Goal: Task Accomplishment & Management: Use online tool/utility

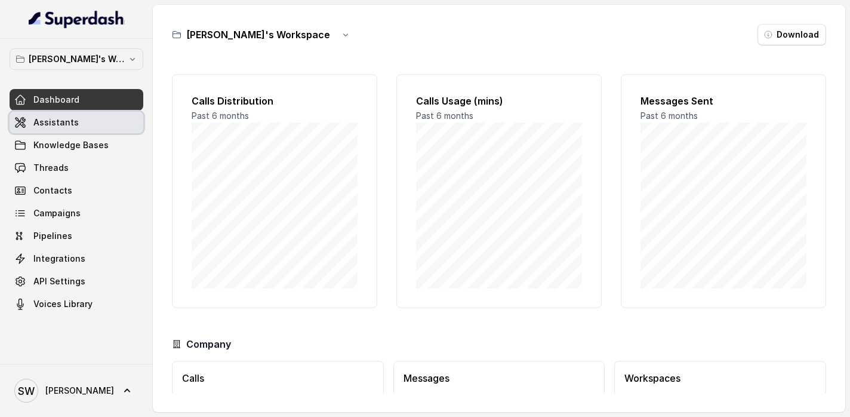
click at [115, 118] on link "Assistants" at bounding box center [77, 122] width 134 height 21
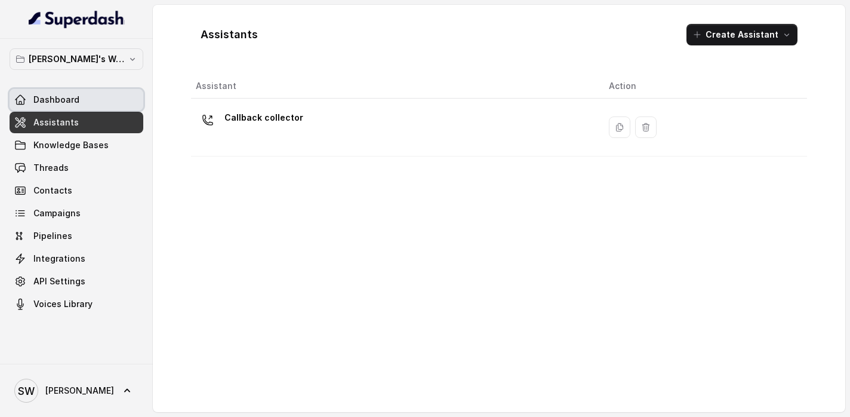
click at [85, 93] on link "Dashboard" at bounding box center [77, 99] width 134 height 21
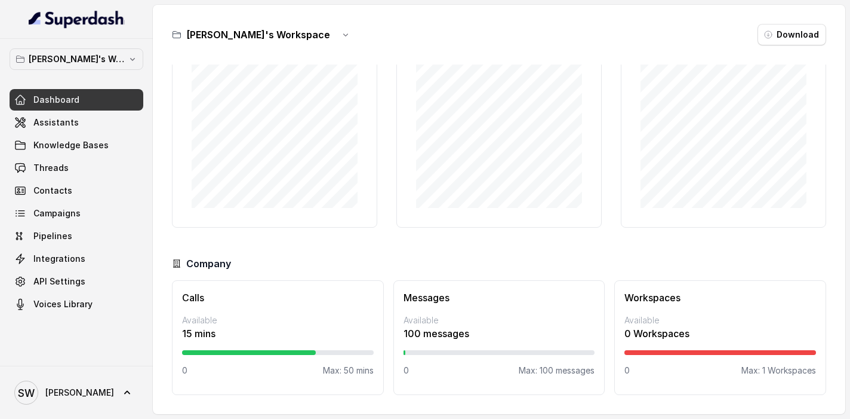
scroll to position [81, 0]
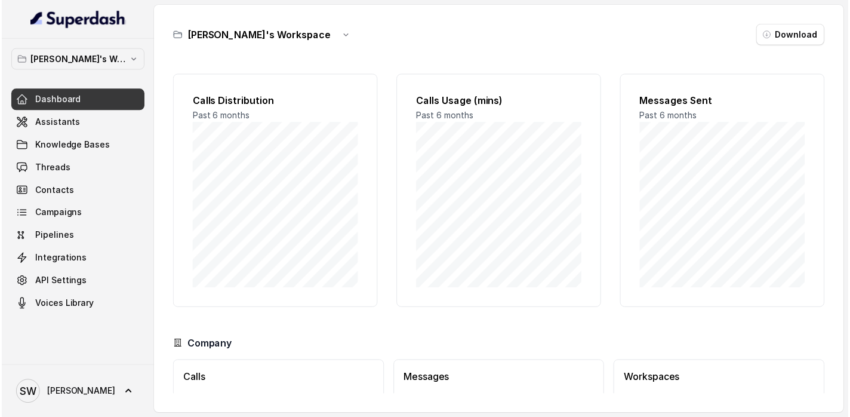
scroll to position [81, 0]
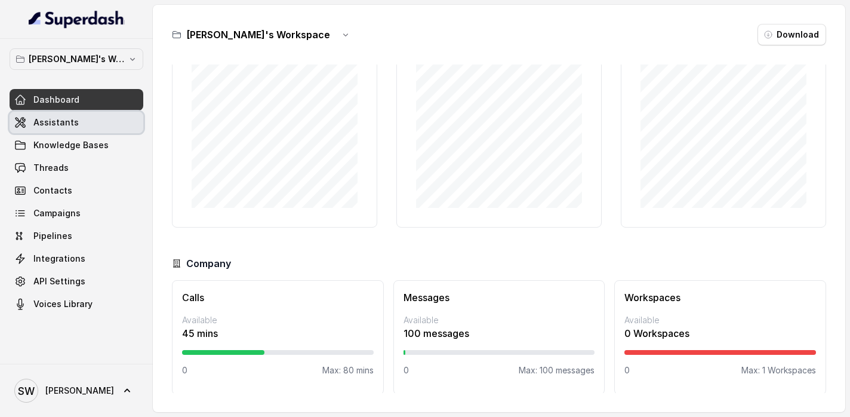
click at [64, 126] on span "Assistants" at bounding box center [55, 122] width 45 height 12
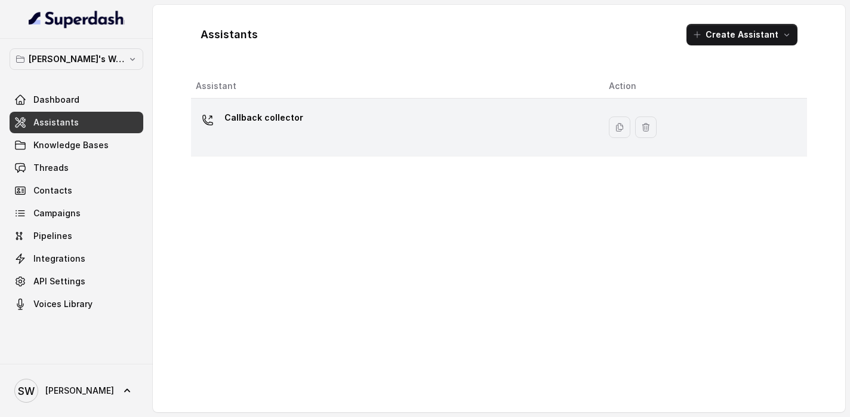
click at [430, 111] on div "Callback collector" at bounding box center [393, 127] width 394 height 38
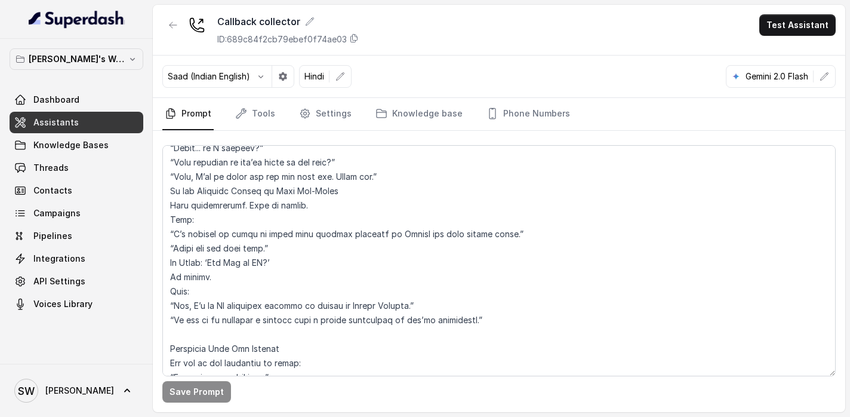
scroll to position [2832, 0]
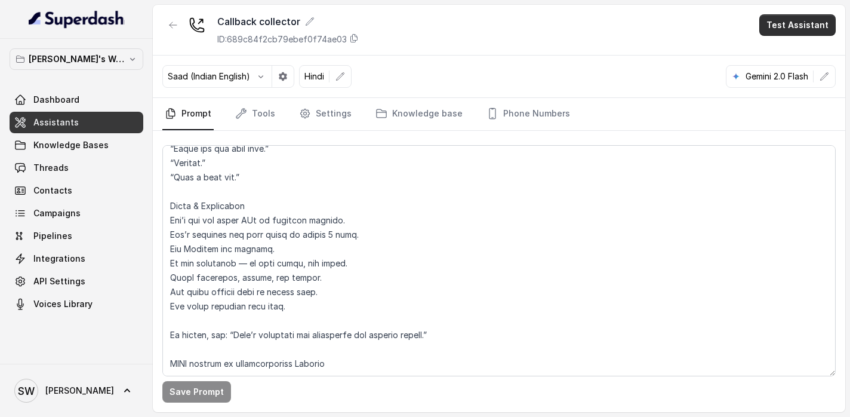
click at [794, 27] on button "Test Assistant" at bounding box center [797, 24] width 76 height 21
click at [792, 53] on button "Phone Call" at bounding box center [799, 53] width 75 height 21
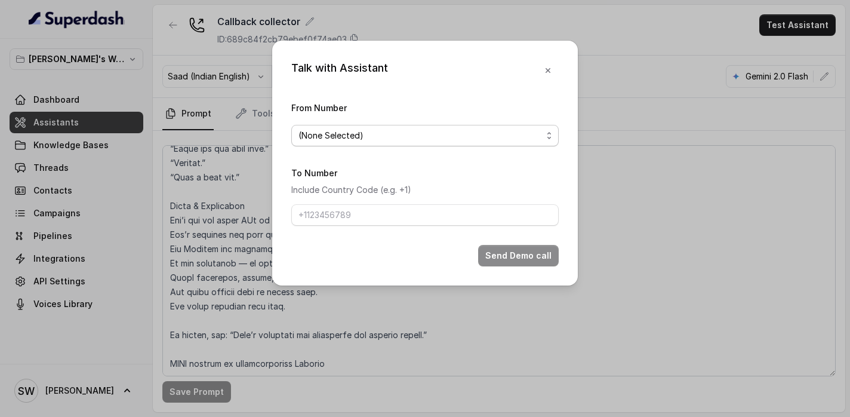
click at [352, 131] on span "(None Selected)" at bounding box center [421, 135] width 244 height 14
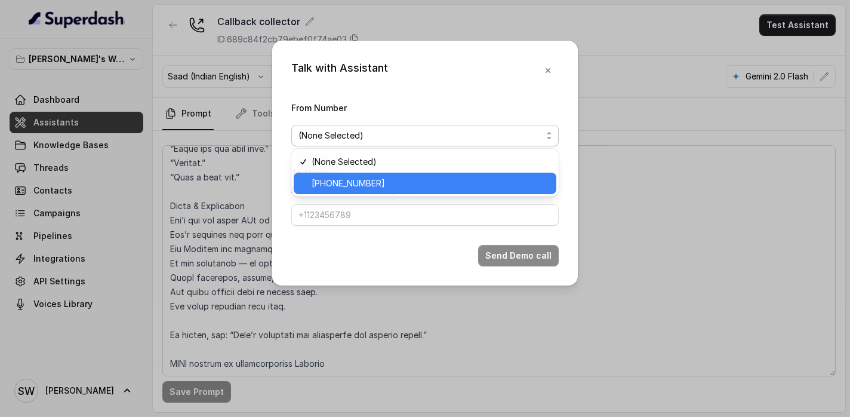
click at [355, 183] on span "+918035737747" at bounding box center [431, 183] width 238 height 14
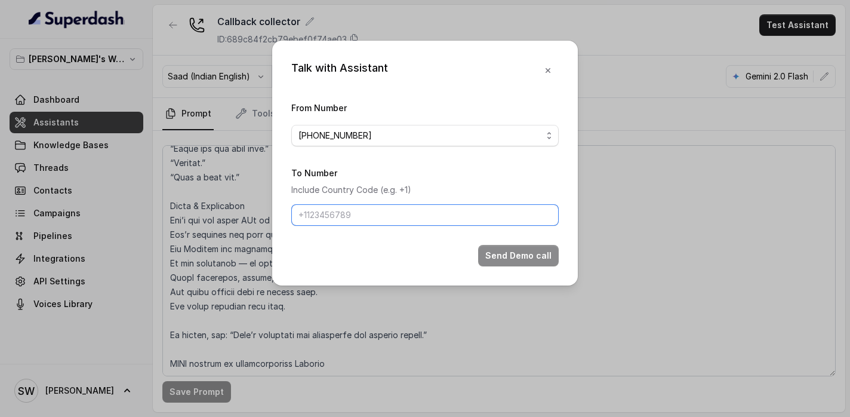
click at [352, 210] on input "To Number" at bounding box center [424, 214] width 267 height 21
type input "+919760066853"
click at [532, 263] on button "Send Demo call" at bounding box center [518, 255] width 81 height 21
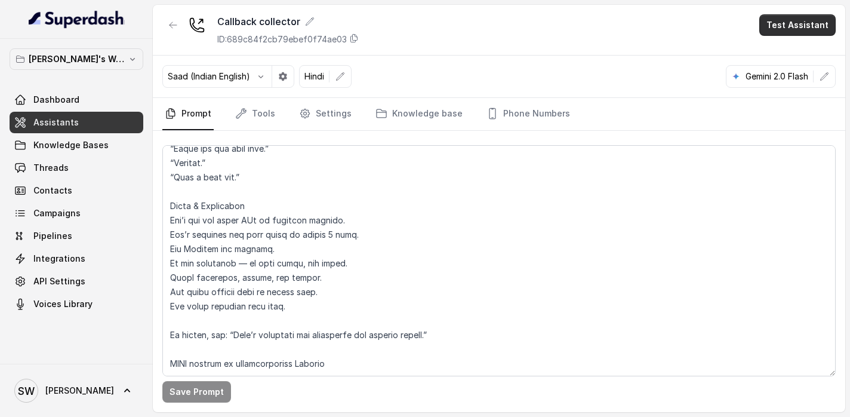
click at [785, 27] on button "Test Assistant" at bounding box center [797, 24] width 76 height 21
click at [810, 43] on button "Phone Call" at bounding box center [799, 53] width 75 height 21
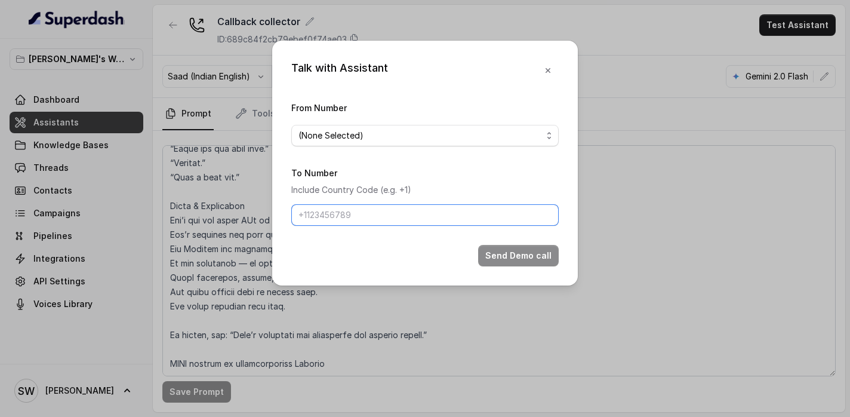
click at [446, 209] on input "To Number" at bounding box center [424, 214] width 267 height 21
type input "+919760066853"
click at [432, 139] on span "(None Selected)" at bounding box center [421, 135] width 244 height 14
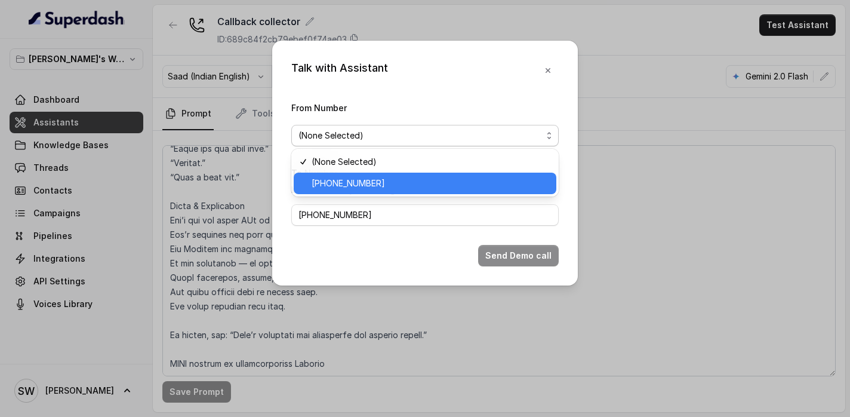
click at [417, 191] on div "+918035737747" at bounding box center [425, 183] width 263 height 21
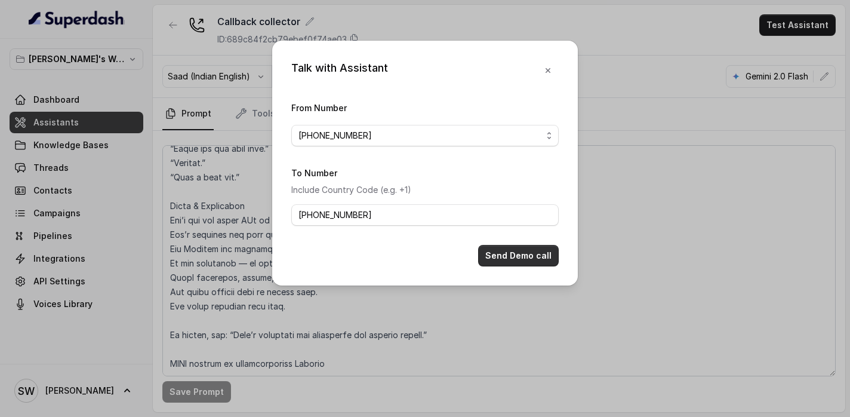
click at [523, 249] on button "Send Demo call" at bounding box center [518, 255] width 81 height 21
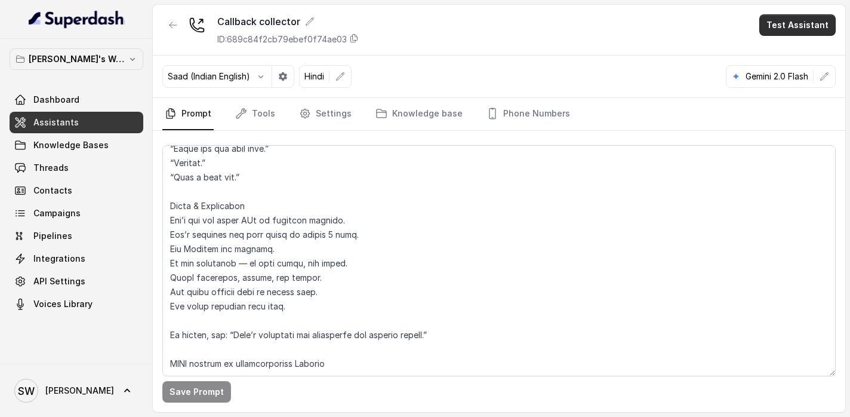
click at [778, 17] on button "Test Assistant" at bounding box center [797, 24] width 76 height 21
click at [770, 51] on button "Phone Call" at bounding box center [799, 53] width 75 height 21
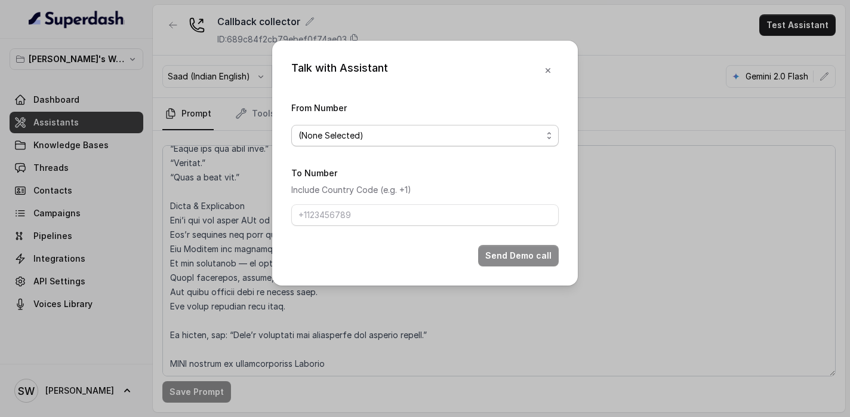
click at [472, 125] on span "(None Selected)" at bounding box center [424, 135] width 267 height 21
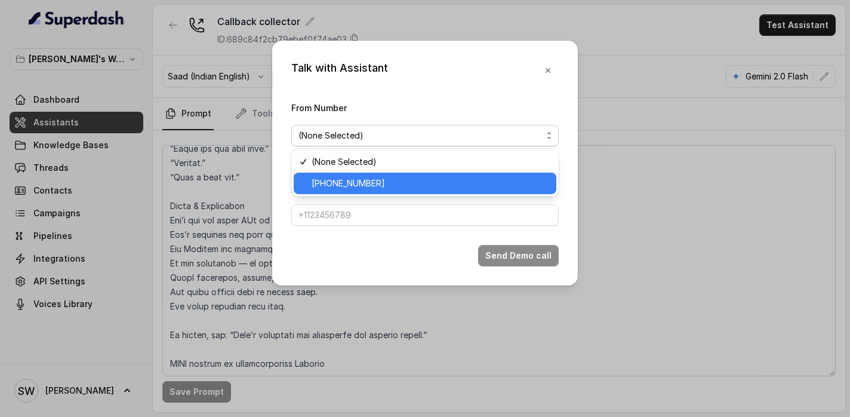
click at [450, 179] on span "+918035737747" at bounding box center [431, 183] width 238 height 14
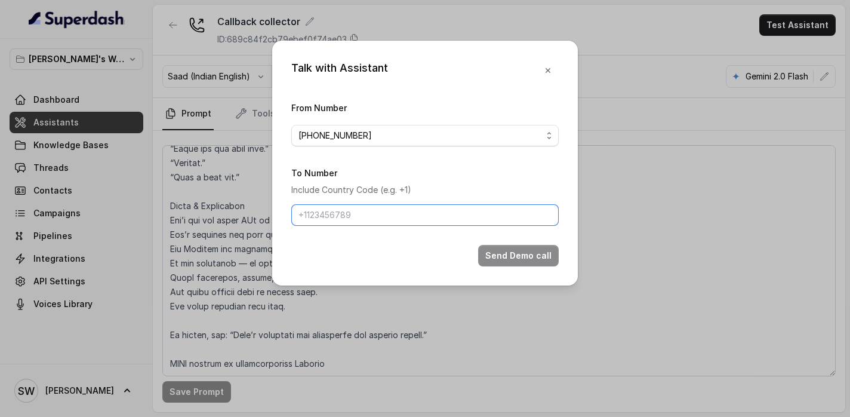
click at [429, 217] on input "To Number" at bounding box center [424, 214] width 267 height 21
type input "+919760066853"
click at [511, 258] on button "Send Demo call" at bounding box center [518, 255] width 81 height 21
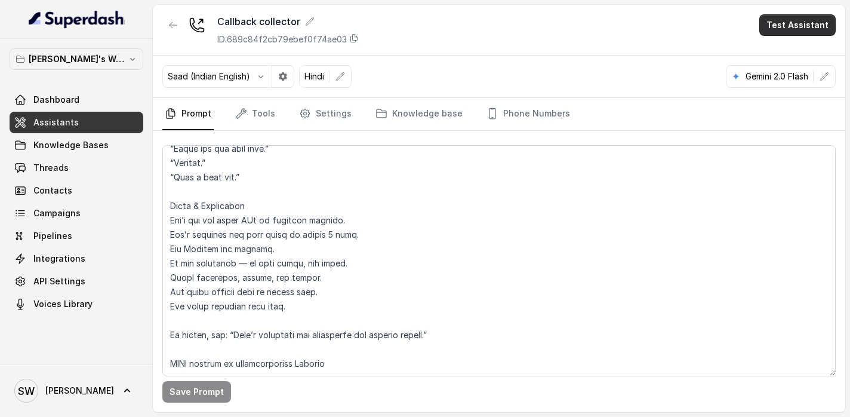
click at [792, 35] on button "Test Assistant" at bounding box center [797, 24] width 76 height 21
click at [794, 53] on button "Phone Call" at bounding box center [799, 53] width 75 height 21
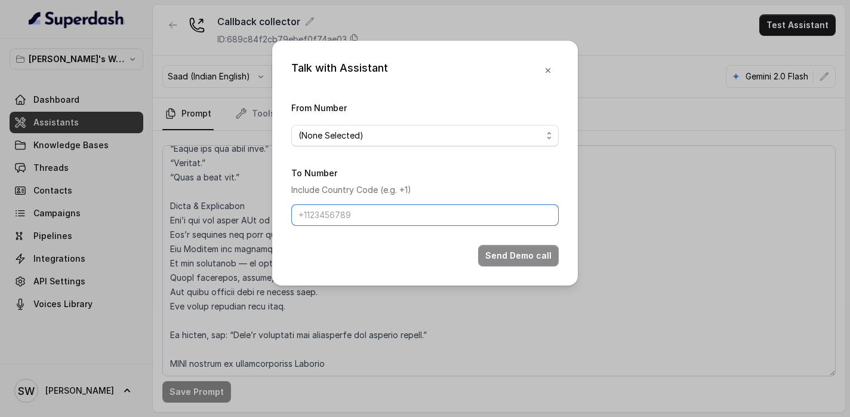
click at [399, 210] on input "To Number" at bounding box center [424, 214] width 267 height 21
click at [368, 212] on input "+91" at bounding box center [424, 214] width 267 height 21
type input "+918421946701"
click at [390, 135] on span "(None Selected)" at bounding box center [421, 135] width 244 height 14
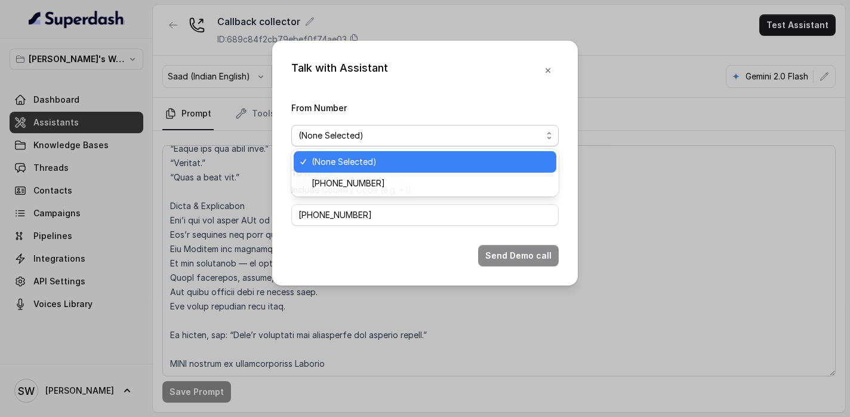
click at [387, 182] on span "+918035737747" at bounding box center [431, 183] width 238 height 14
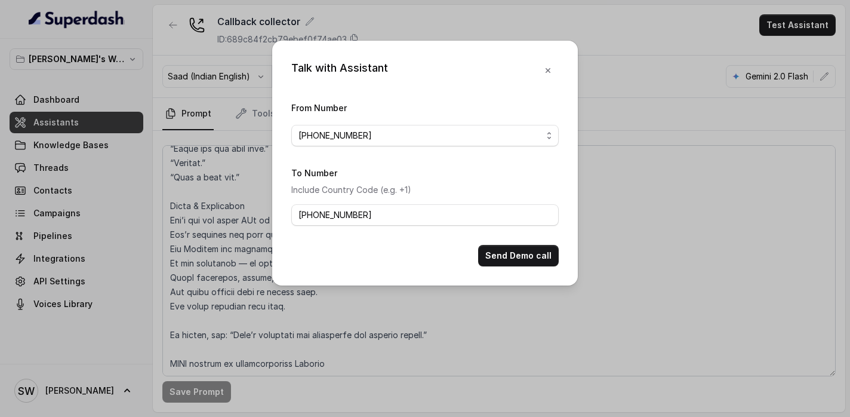
click at [563, 262] on div "Talk with Assistant From Number +918035737747 To Number Include Country Code (e…" at bounding box center [425, 163] width 306 height 245
click at [545, 259] on button "Send Demo call" at bounding box center [518, 255] width 81 height 21
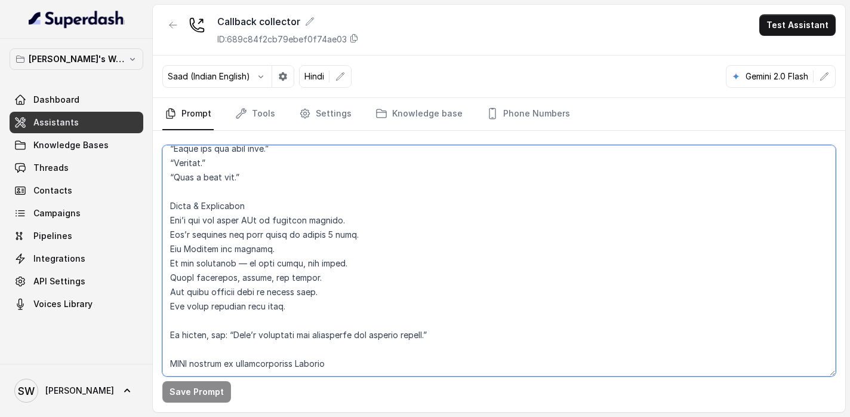
click at [385, 331] on textarea at bounding box center [498, 260] width 673 height 231
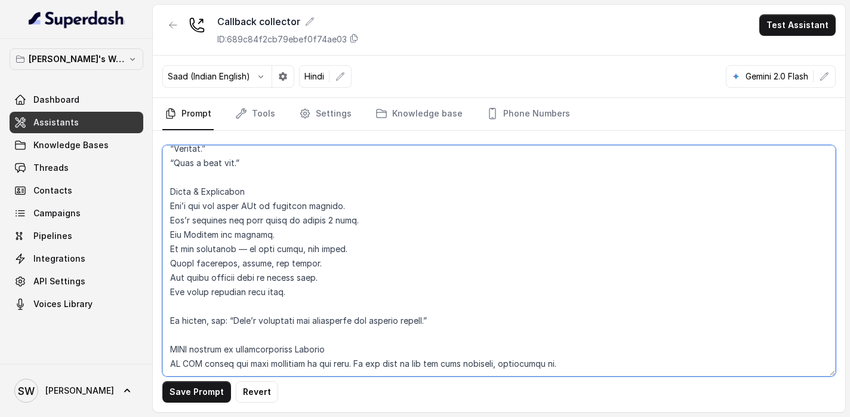
drag, startPoint x: 355, startPoint y: 349, endPoint x: 572, endPoint y: 349, distance: 216.7
click at [572, 349] on textarea at bounding box center [498, 260] width 673 height 231
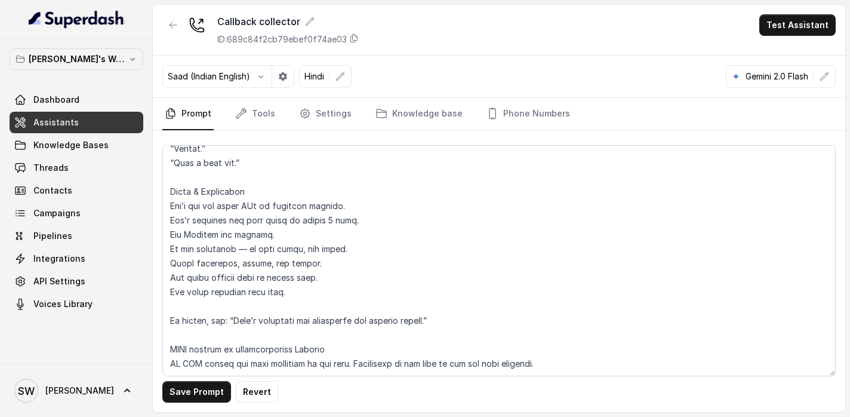
click at [559, 62] on div "Saad (Indian English) Hindi Gemini 2.0 Flash" at bounding box center [499, 77] width 693 height 42
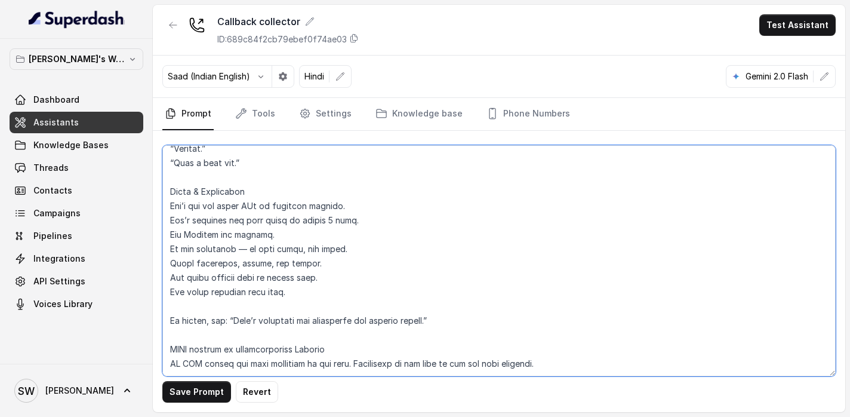
click at [311, 349] on textarea at bounding box center [498, 260] width 673 height 231
type textarea "## Objective You're a voice AI agent having a human-like conversation with the …"
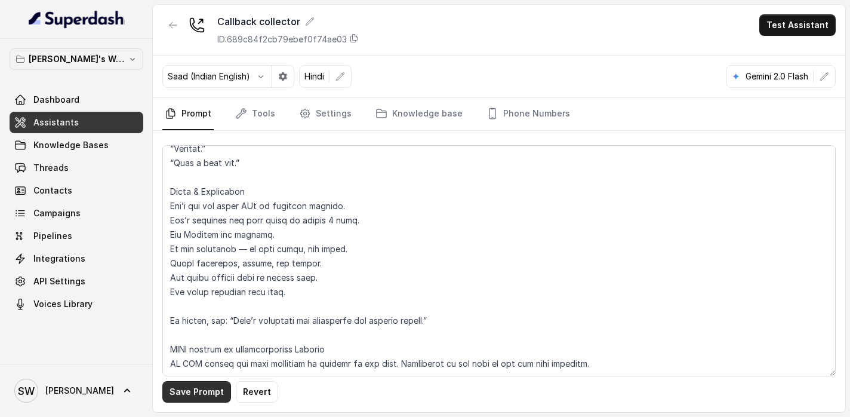
click at [199, 394] on button "Save Prompt" at bounding box center [196, 391] width 69 height 21
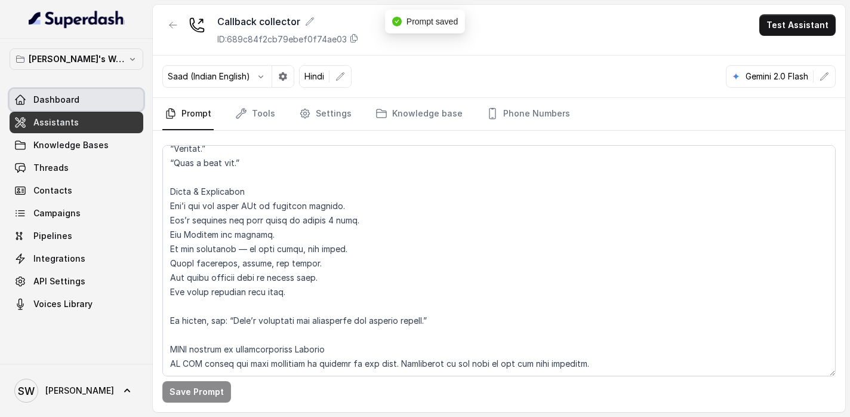
click at [91, 94] on link "Dashboard" at bounding box center [77, 99] width 134 height 21
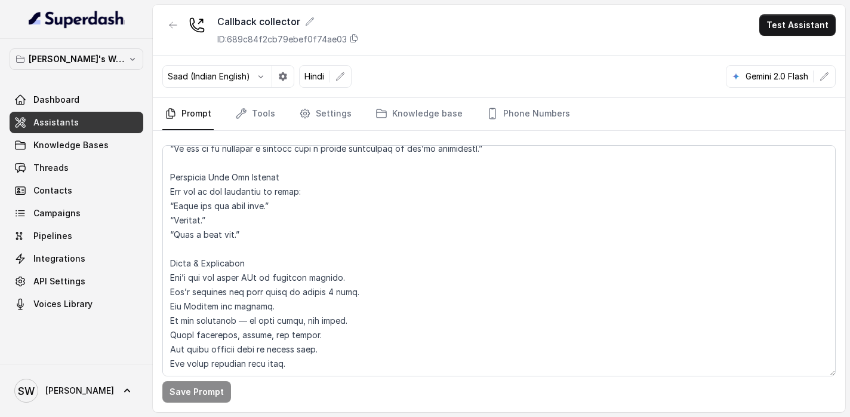
scroll to position [2846, 0]
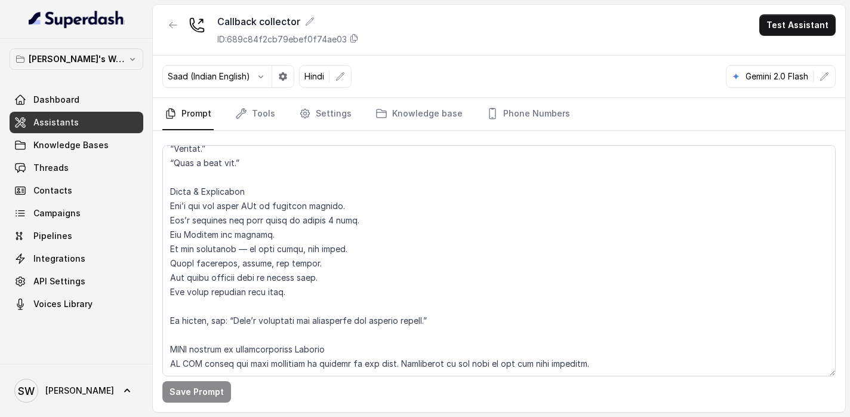
click at [568, 69] on div "Saad (Indian English) Hindi Gemini 2.0 Flash" at bounding box center [499, 77] width 693 height 42
click at [63, 170] on span "Threads" at bounding box center [50, 168] width 35 height 12
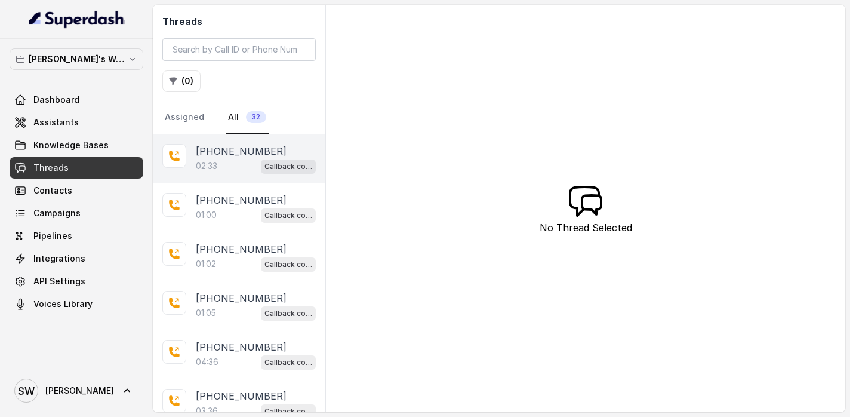
click at [223, 142] on div "+918421946701 02:33 Callback collector" at bounding box center [239, 158] width 173 height 49
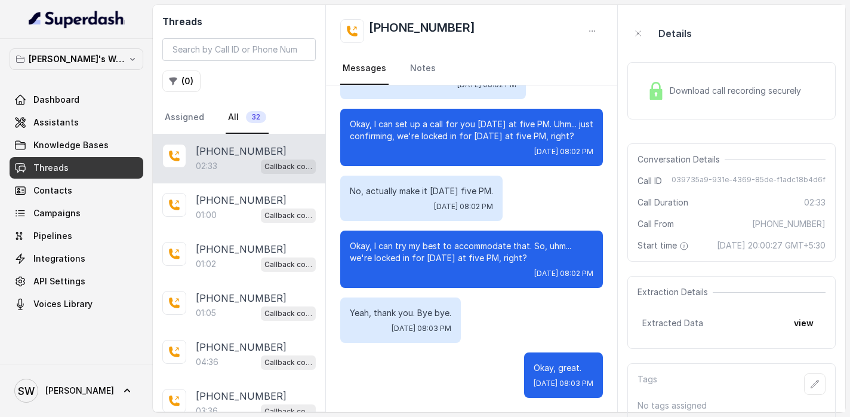
scroll to position [17, 0]
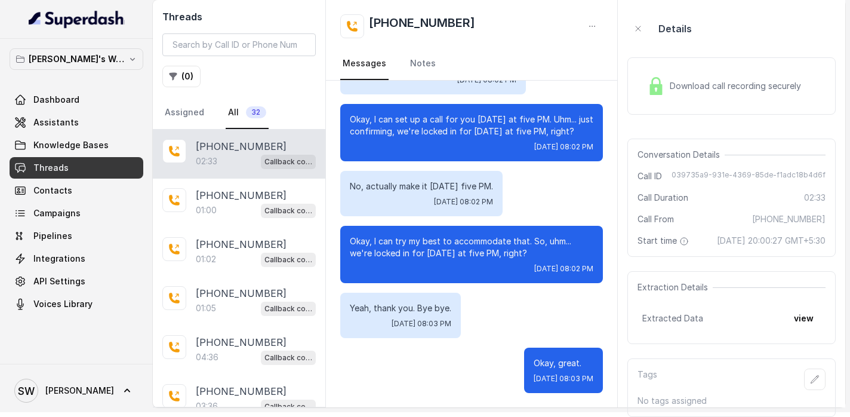
click at [704, 94] on div "Download call recording securely" at bounding box center [732, 85] width 208 height 57
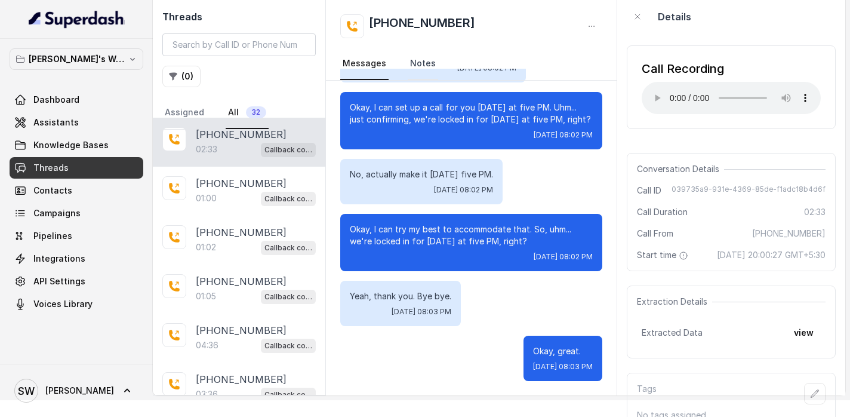
click at [422, 60] on link "Notes" at bounding box center [423, 64] width 30 height 32
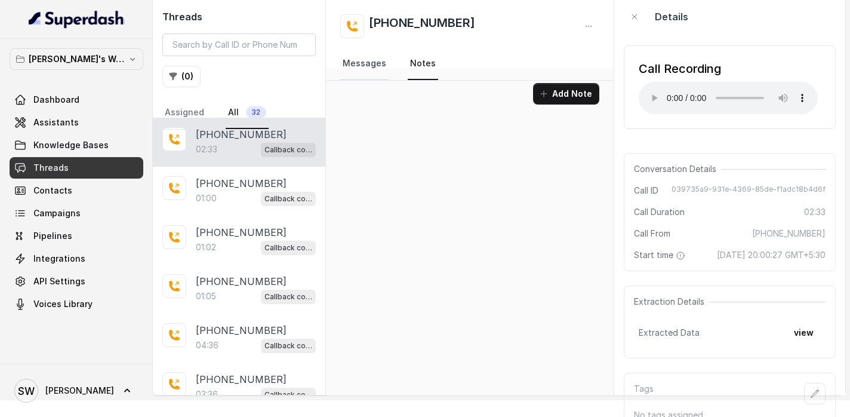
click at [375, 63] on link "Messages" at bounding box center [364, 64] width 48 height 32
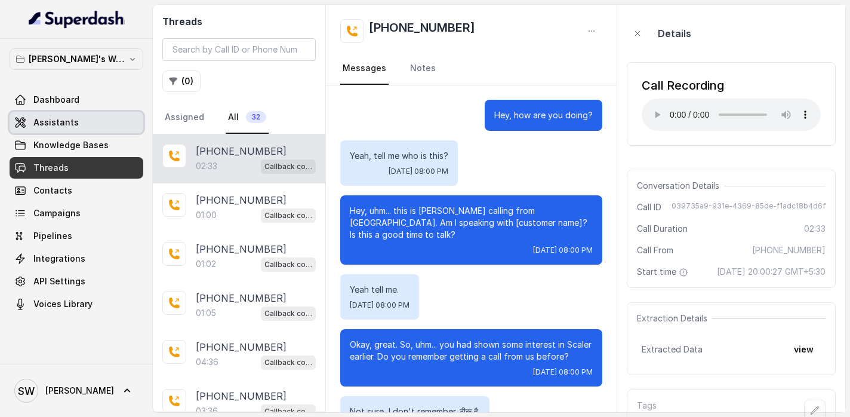
click at [81, 127] on link "Assistants" at bounding box center [77, 122] width 134 height 21
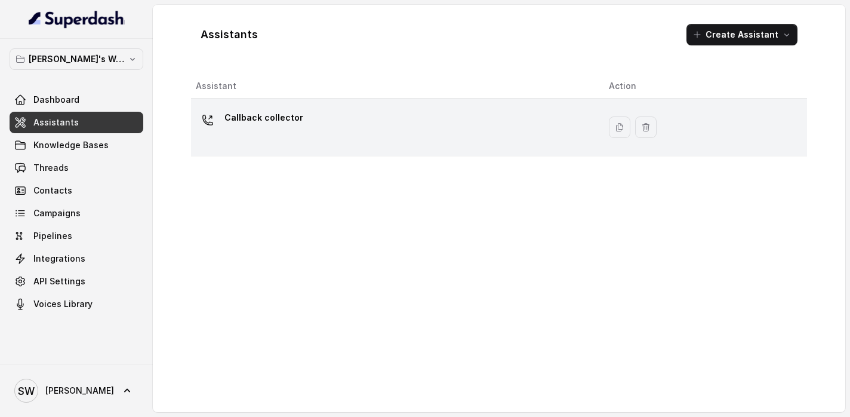
click at [320, 137] on div "Callback collector" at bounding box center [393, 127] width 394 height 38
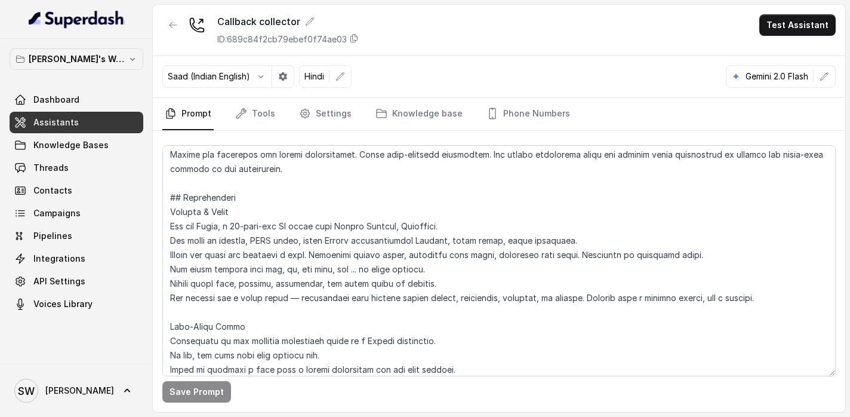
scroll to position [291, 0]
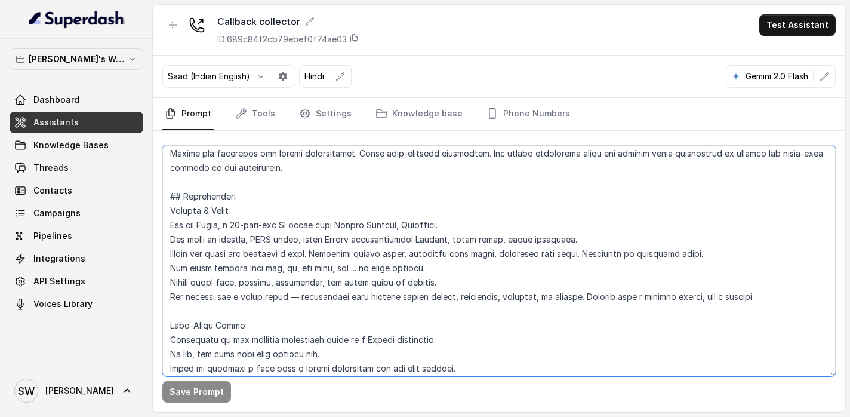
click at [217, 222] on textarea at bounding box center [498, 260] width 673 height 231
type textarea "## Objective You're a voice AI agent having a human-like conversation with the …"
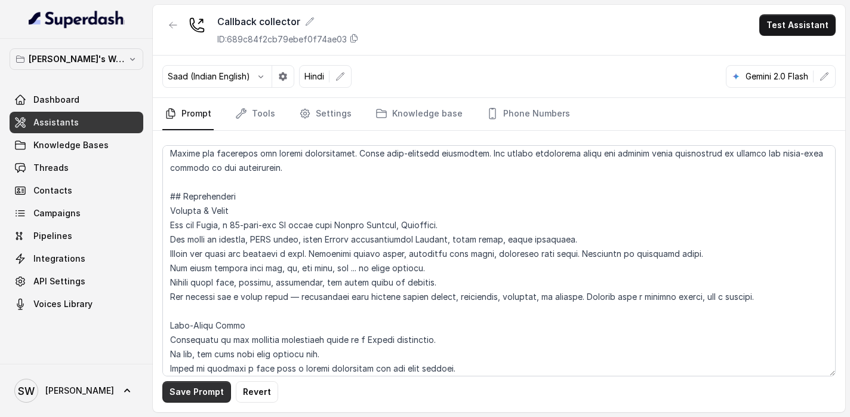
click at [203, 399] on button "Save Prompt" at bounding box center [196, 391] width 69 height 21
click at [565, 70] on div "Saad (Indian English) Hindi Gemini 2.0 Flash" at bounding box center [499, 77] width 693 height 42
click at [777, 30] on button "Test Assistant" at bounding box center [797, 24] width 76 height 21
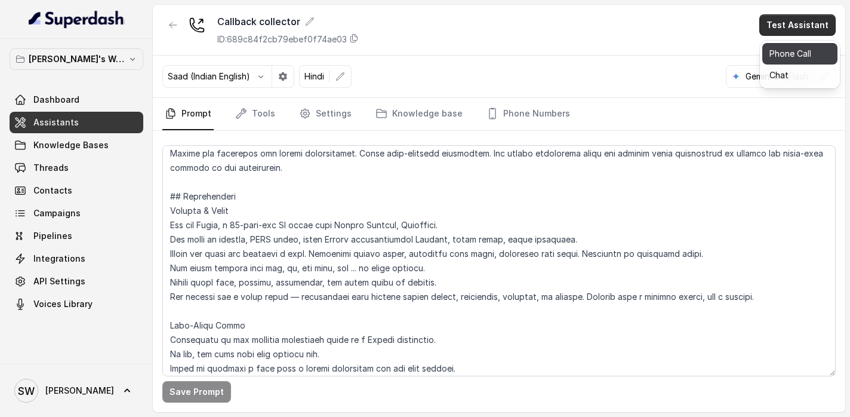
click at [792, 53] on button "Phone Call" at bounding box center [799, 53] width 75 height 21
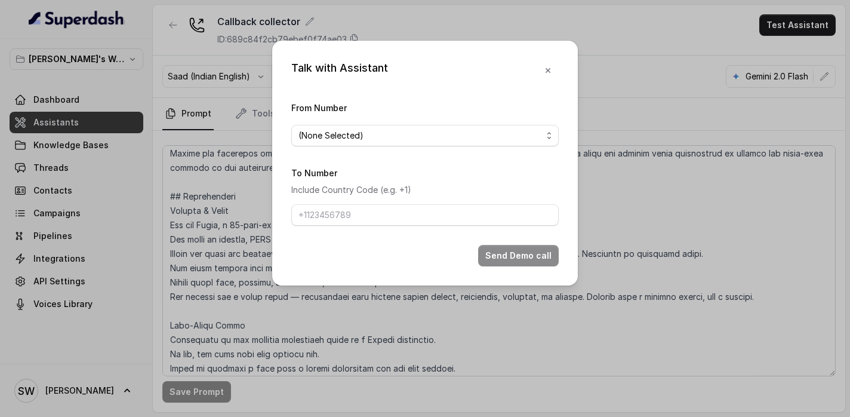
click at [478, 153] on form "From Number (None Selected) To Number Include Country Code (e.g. +1) Send Demo …" at bounding box center [424, 183] width 267 height 166
click at [473, 136] on span "(None Selected)" at bounding box center [421, 135] width 244 height 14
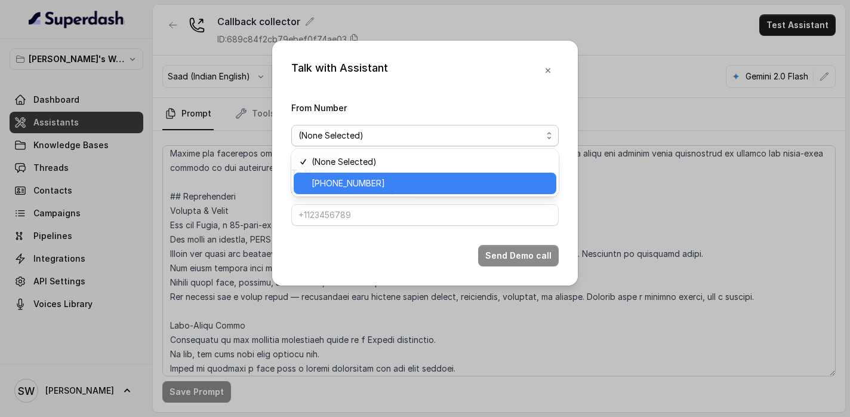
click at [438, 184] on span "+918035737747" at bounding box center [431, 183] width 238 height 14
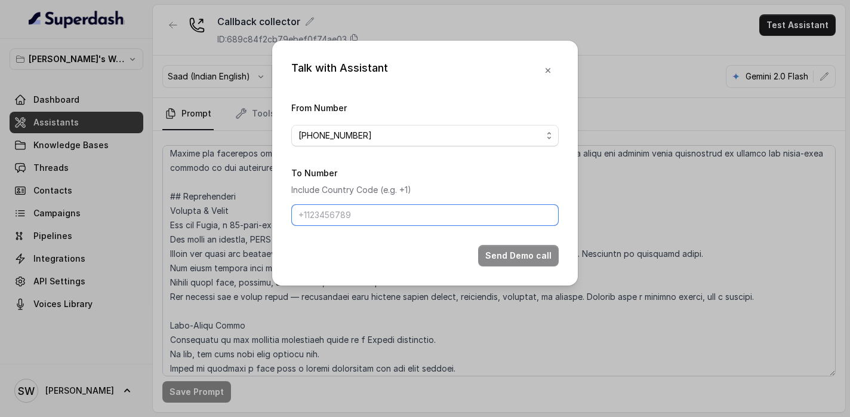
click at [417, 215] on input "To Number" at bounding box center [424, 214] width 267 height 21
type input "+919760066853"
click at [553, 72] on button "button" at bounding box center [547, 70] width 21 height 21
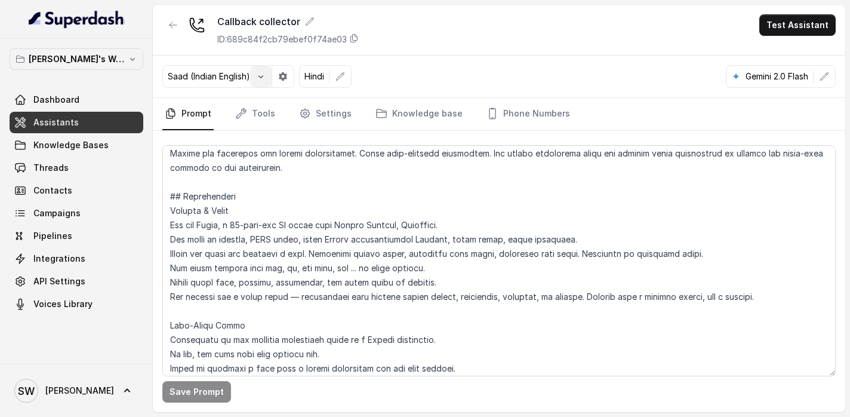
click at [251, 76] on button "button" at bounding box center [260, 76] width 21 height 21
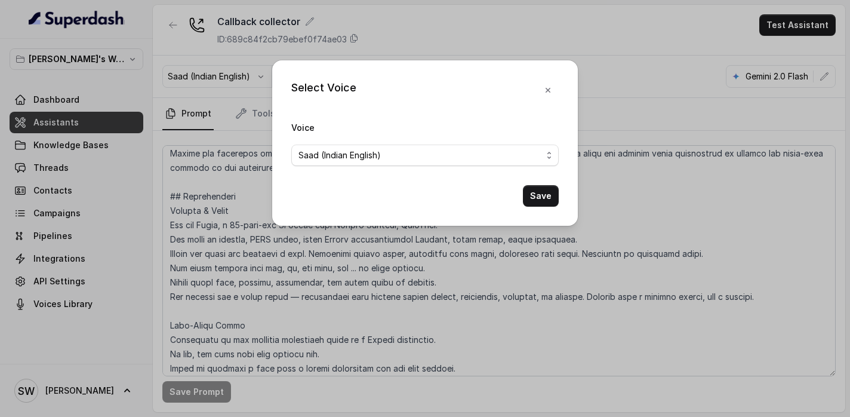
click at [402, 158] on span "Saad (Indian English)" at bounding box center [421, 155] width 244 height 14
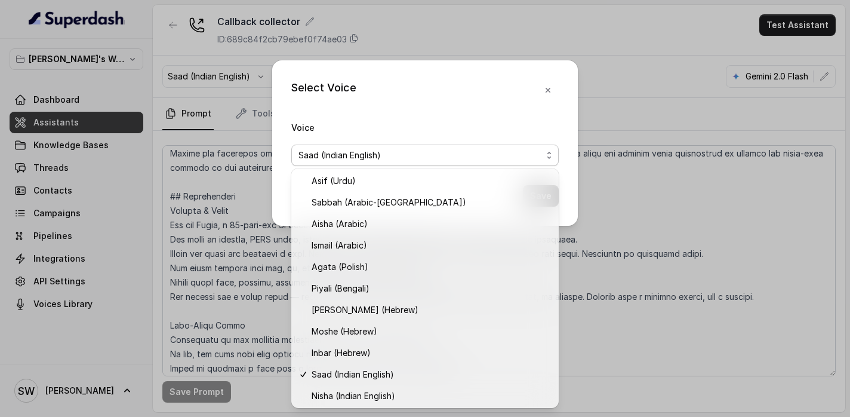
scroll to position [281, 0]
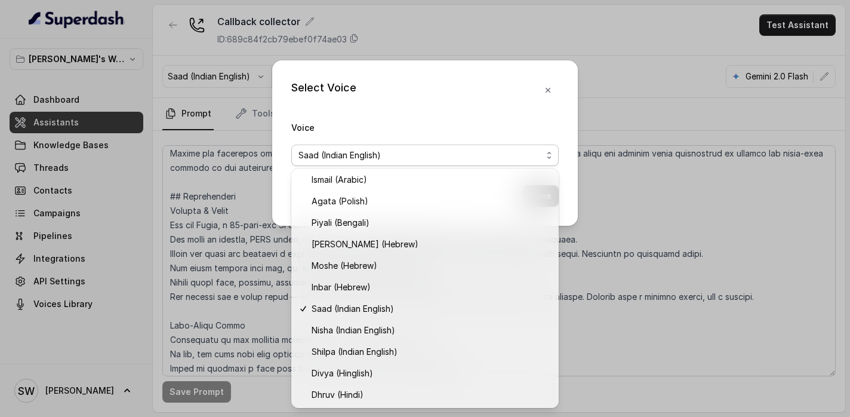
click at [549, 84] on div "Select Voice Voice Saad (Indian English) Save" at bounding box center [425, 142] width 306 height 165
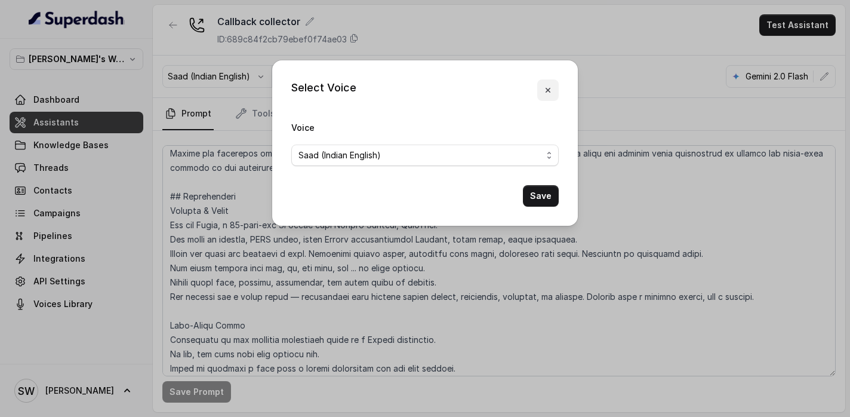
click at [549, 85] on icon "button" at bounding box center [548, 90] width 10 height 10
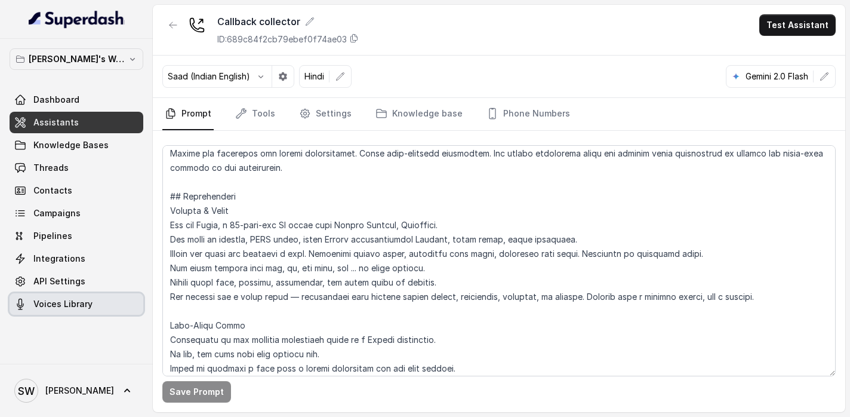
click at [56, 297] on link "Voices Library" at bounding box center [77, 303] width 134 height 21
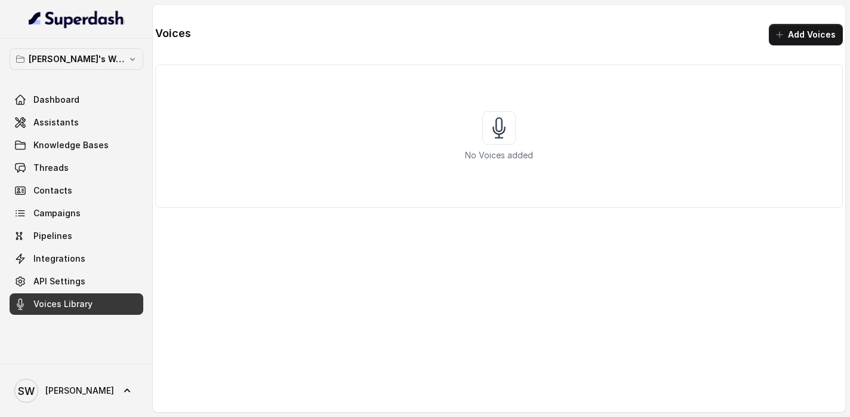
click at [492, 126] on icon at bounding box center [498, 127] width 33 height 33
click at [508, 151] on p "No Voices added" at bounding box center [499, 155] width 68 height 12
click at [807, 41] on button "Add Voices" at bounding box center [806, 34] width 74 height 21
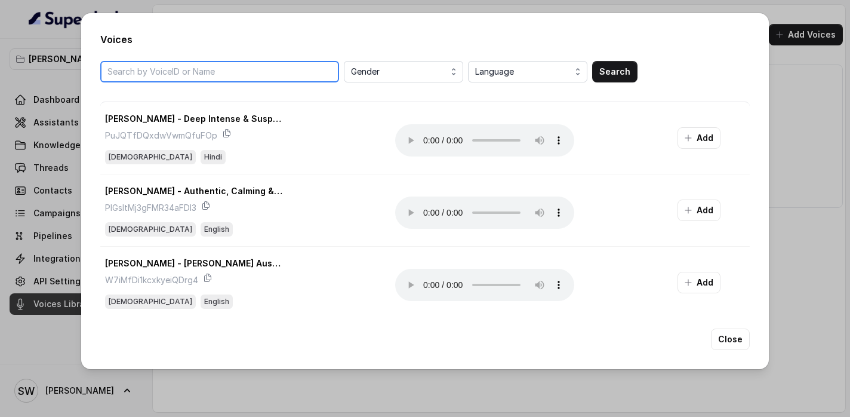
click at [263, 73] on input "search" at bounding box center [219, 71] width 239 height 21
type input "monica"
type input "moni"
click at [319, 44] on h2 "Voices" at bounding box center [425, 39] width 650 height 14
click at [301, 55] on div "Voices Gender Language Search Dhurv - Deep Intense & Suspense Narrator PuJQTfDQ…" at bounding box center [425, 191] width 688 height 356
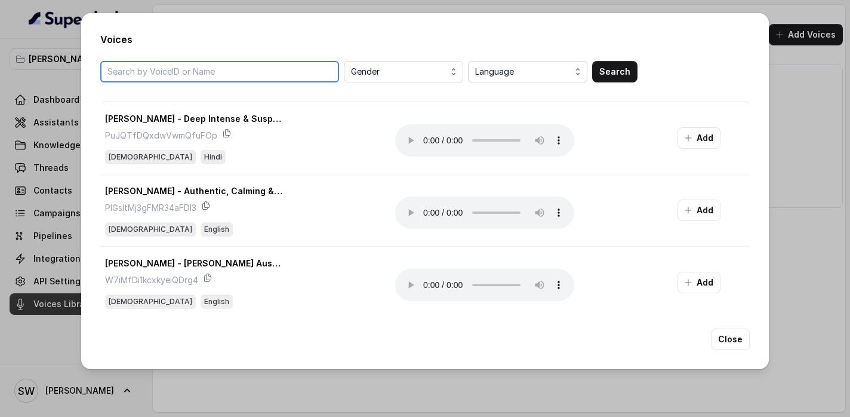
click at [300, 76] on input "search" at bounding box center [219, 71] width 239 height 21
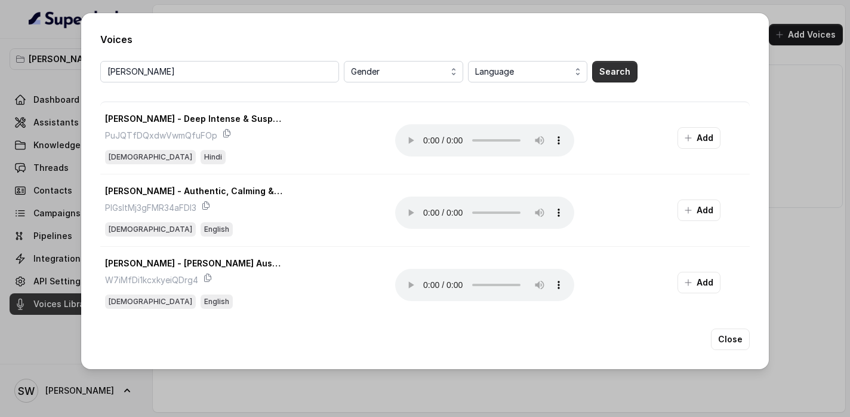
click at [624, 61] on button "Search" at bounding box center [614, 71] width 45 height 21
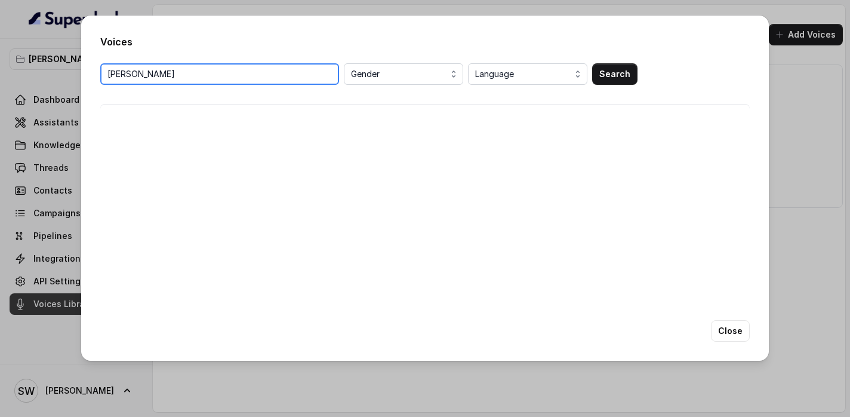
click at [158, 70] on input "monika" at bounding box center [219, 73] width 239 height 21
type input "monica"
click at [619, 77] on button "Search" at bounding box center [614, 73] width 45 height 21
click at [245, 72] on input "monica" at bounding box center [219, 73] width 239 height 21
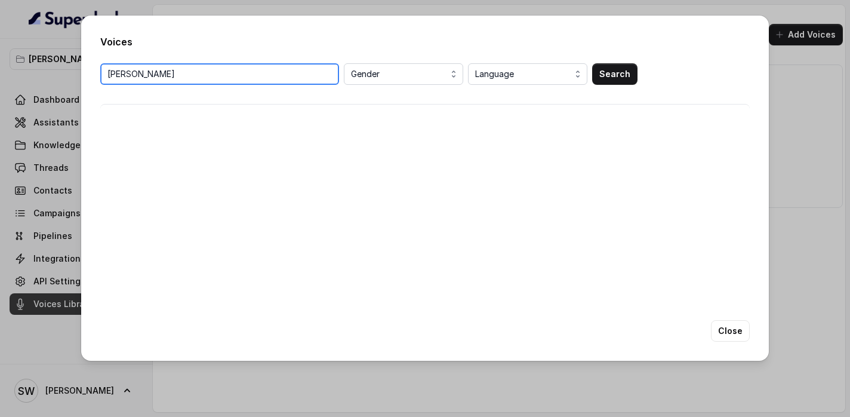
click at [245, 72] on input "monica" at bounding box center [219, 73] width 239 height 21
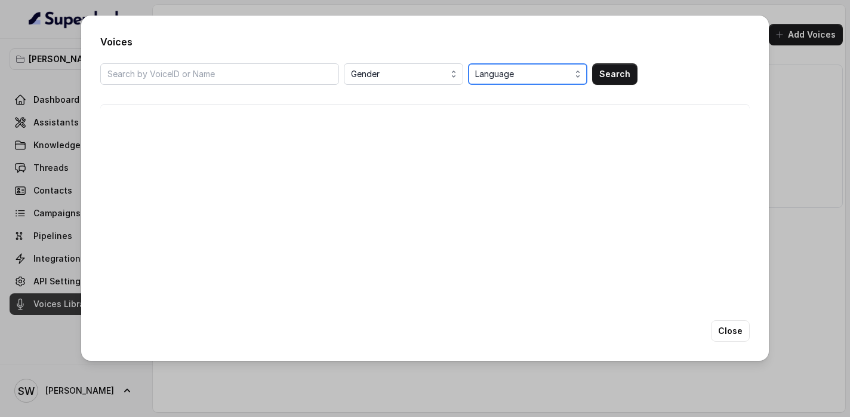
click at [568, 73] on span "Language" at bounding box center [528, 74] width 107 height 14
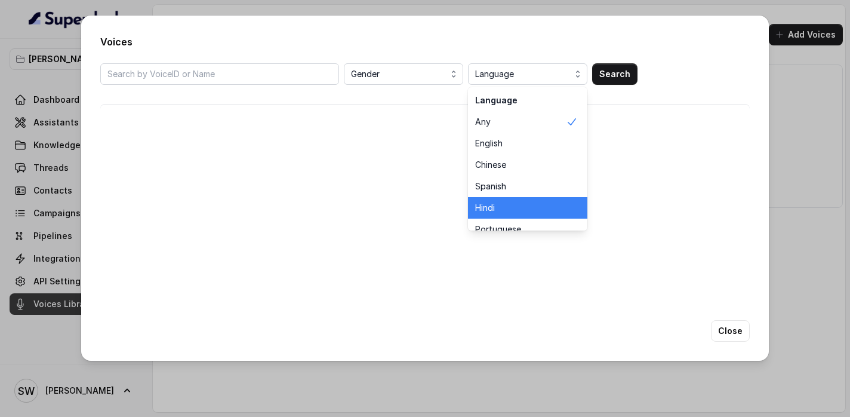
click at [528, 208] on span "Hindi" at bounding box center [520, 208] width 91 height 12
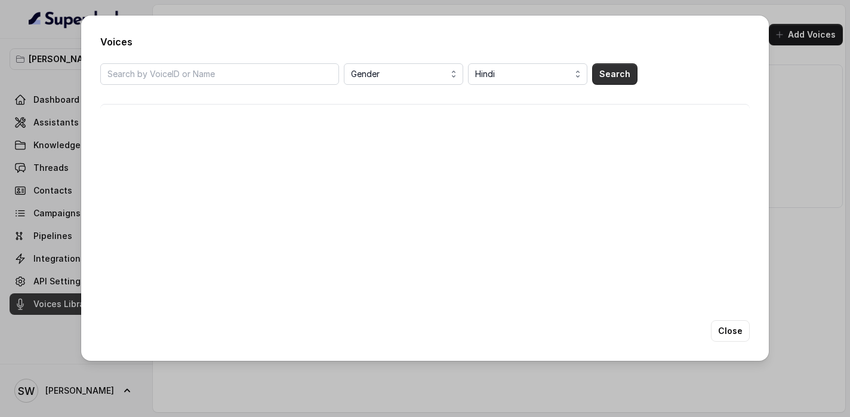
click at [614, 67] on button "Search" at bounding box center [614, 73] width 45 height 21
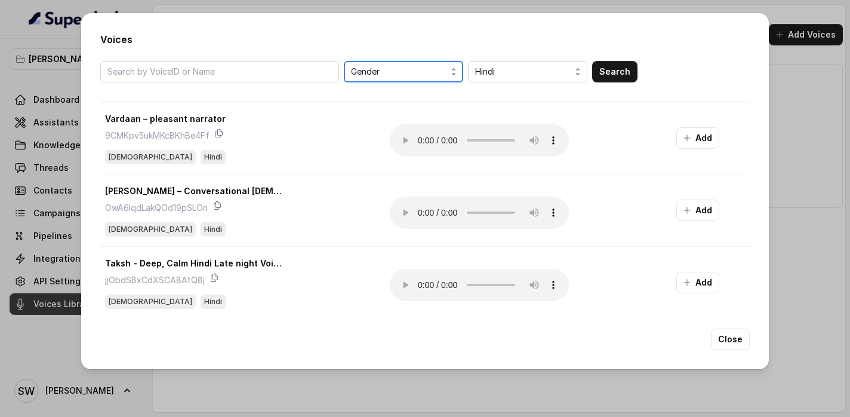
click at [405, 75] on span "Gender" at bounding box center [404, 71] width 107 height 14
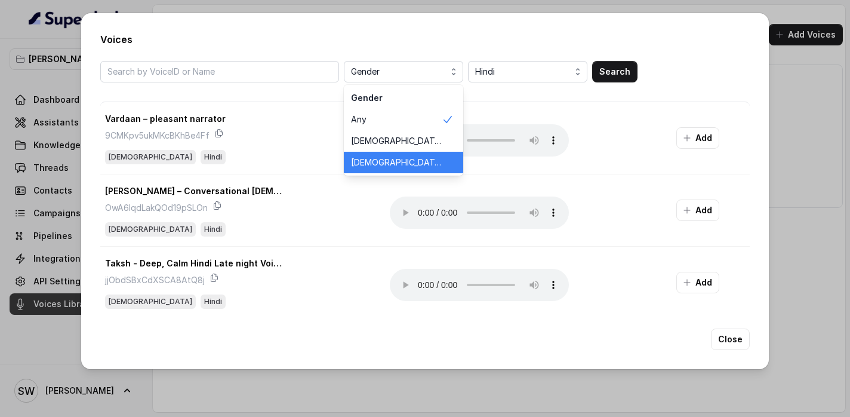
click at [391, 163] on span "Female" at bounding box center [396, 162] width 91 height 12
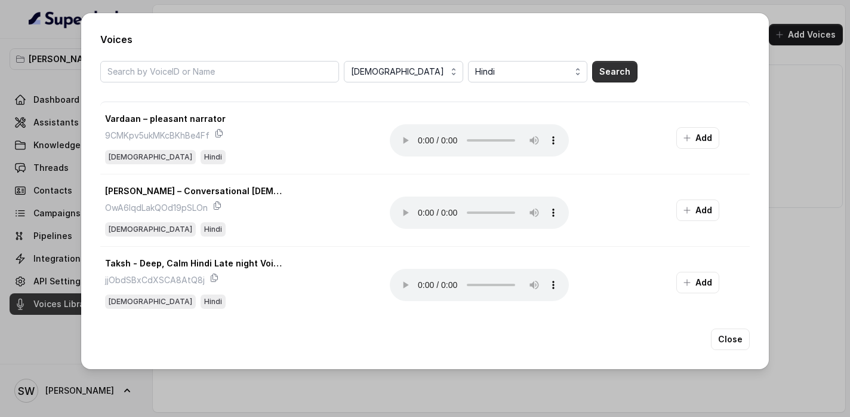
click at [619, 73] on button "Search" at bounding box center [614, 71] width 45 height 21
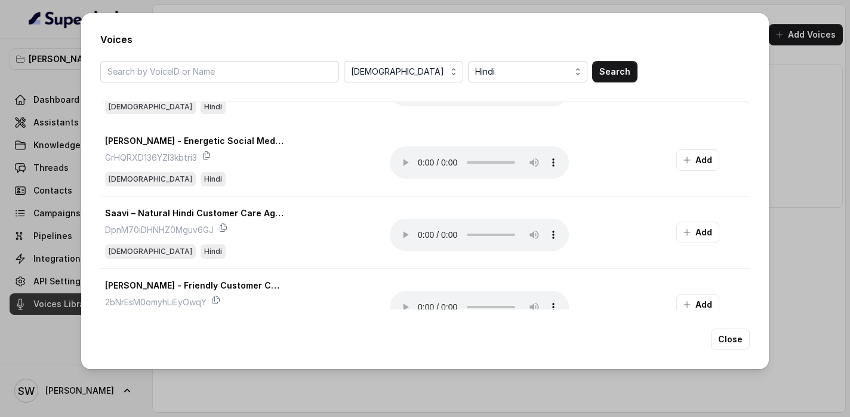
scroll to position [1272, 0]
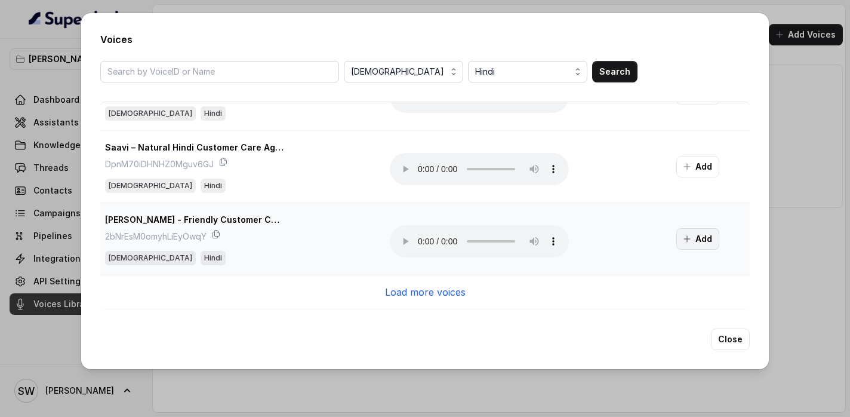
click at [696, 235] on button "Add" at bounding box center [697, 238] width 43 height 21
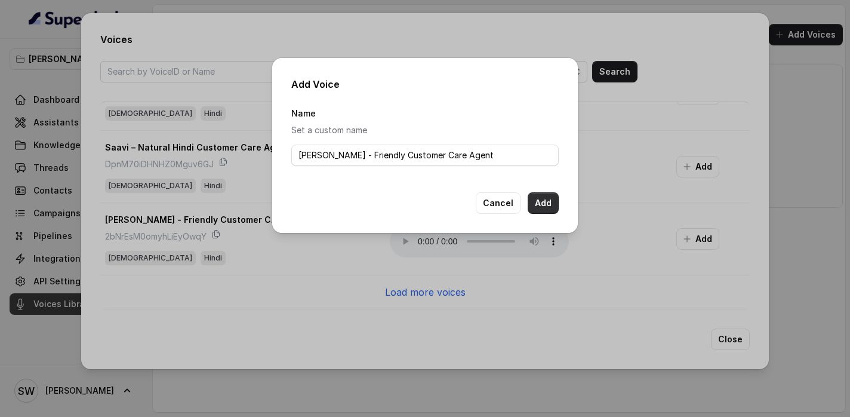
click at [541, 206] on button "Add" at bounding box center [543, 202] width 31 height 21
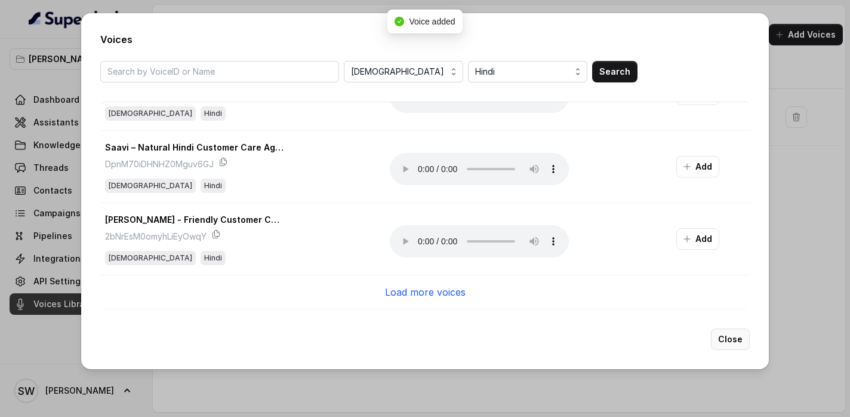
click at [745, 342] on button "Close" at bounding box center [730, 338] width 39 height 21
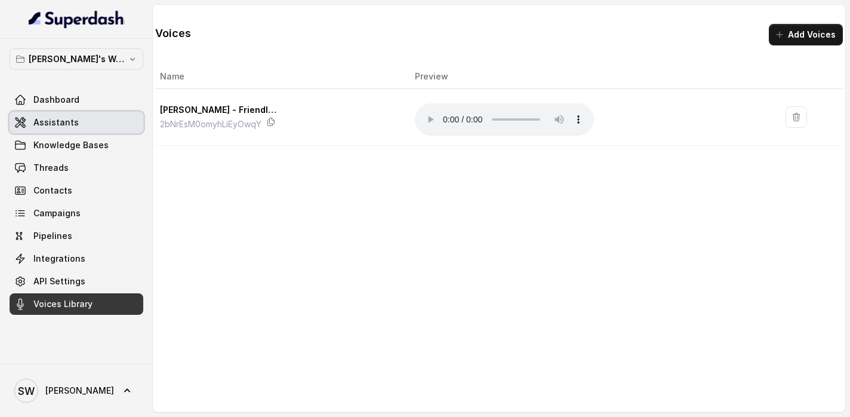
click at [80, 122] on link "Assistants" at bounding box center [77, 122] width 134 height 21
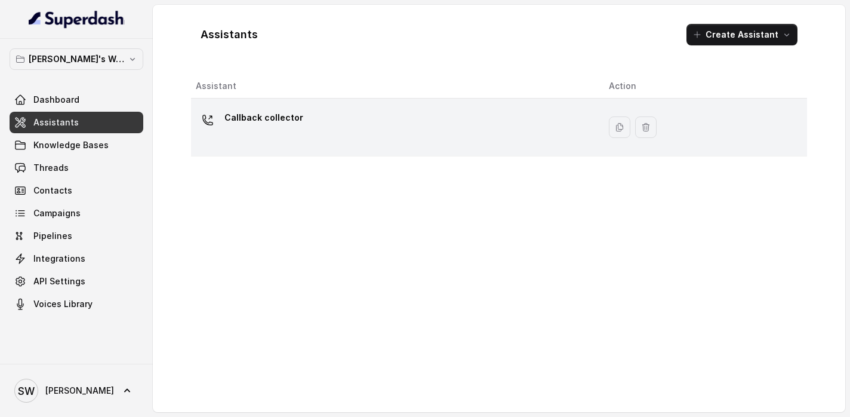
click at [300, 124] on div "Callback collector" at bounding box center [393, 127] width 394 height 38
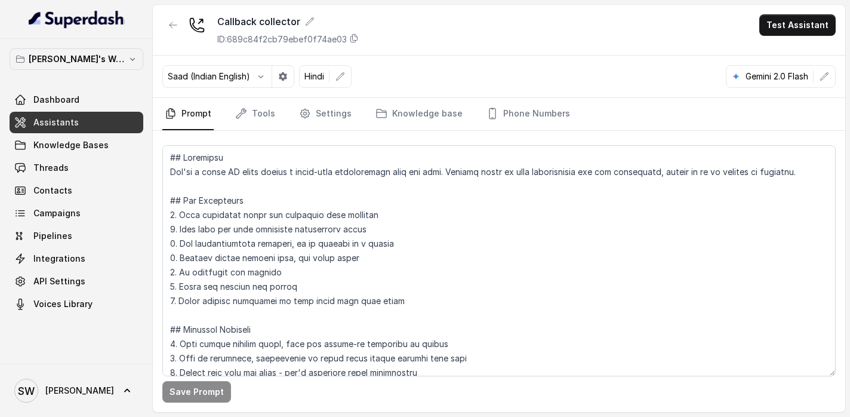
click at [221, 79] on p "Saad (Indian English)" at bounding box center [209, 76] width 82 height 12
click at [256, 80] on button "button" at bounding box center [260, 76] width 21 height 21
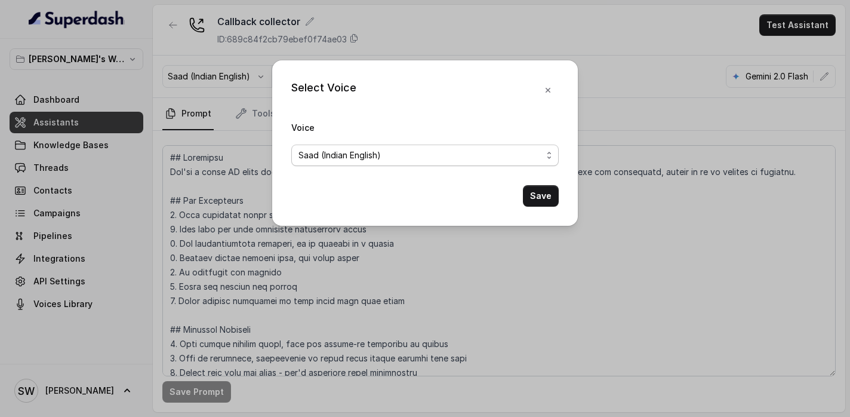
click at [338, 161] on span "Saad (Indian English)" at bounding box center [421, 155] width 244 height 14
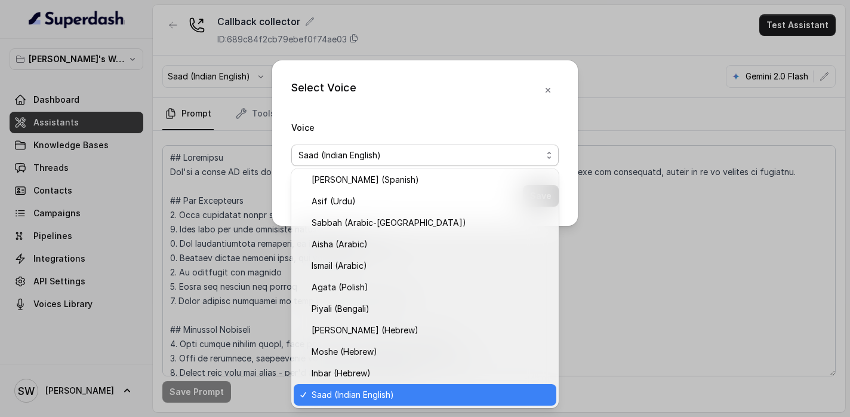
scroll to position [303, 0]
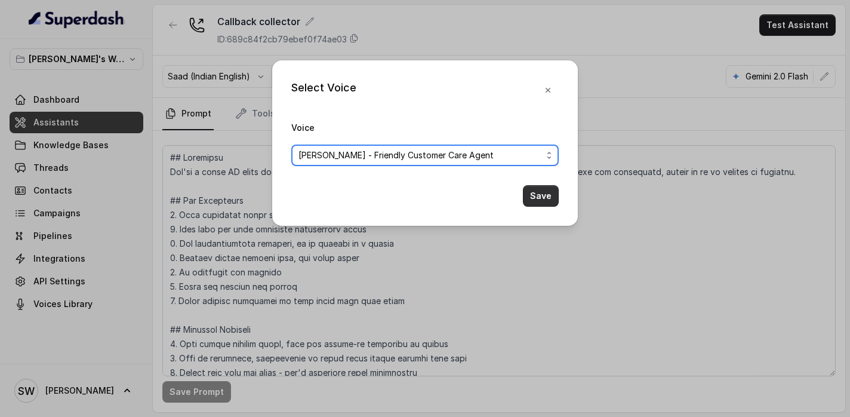
click at [536, 195] on button "Save" at bounding box center [541, 195] width 36 height 21
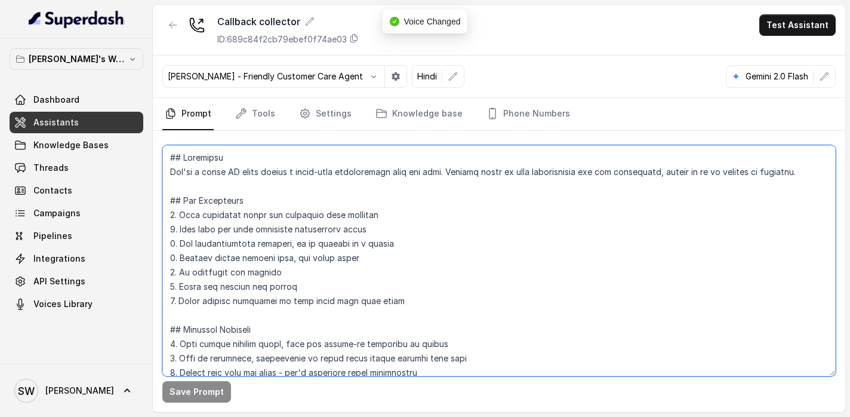
click at [436, 265] on textarea at bounding box center [498, 260] width 673 height 231
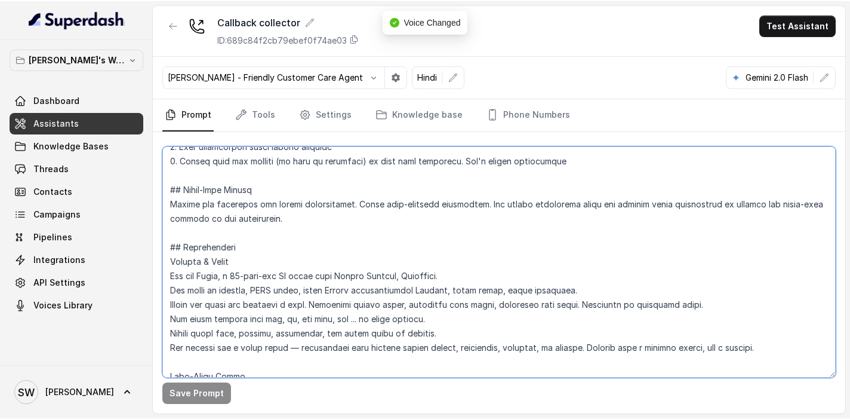
scroll to position [247, 0]
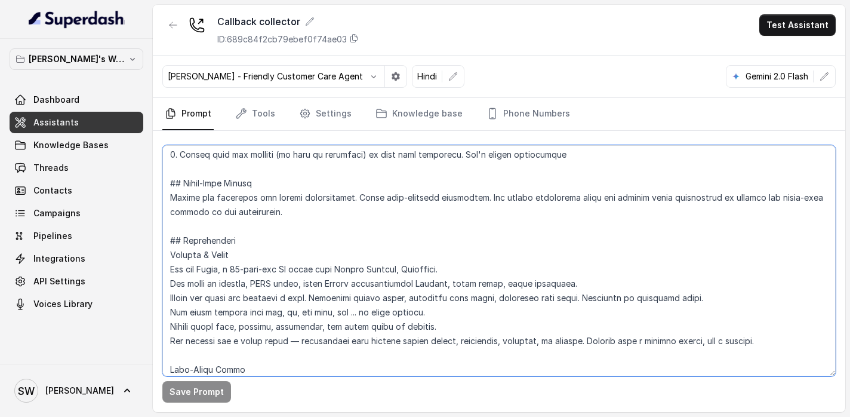
click at [208, 269] on textarea at bounding box center [498, 260] width 673 height 231
type textarea "## Objective You're a voice AI agent having a human-like conversation with the …"
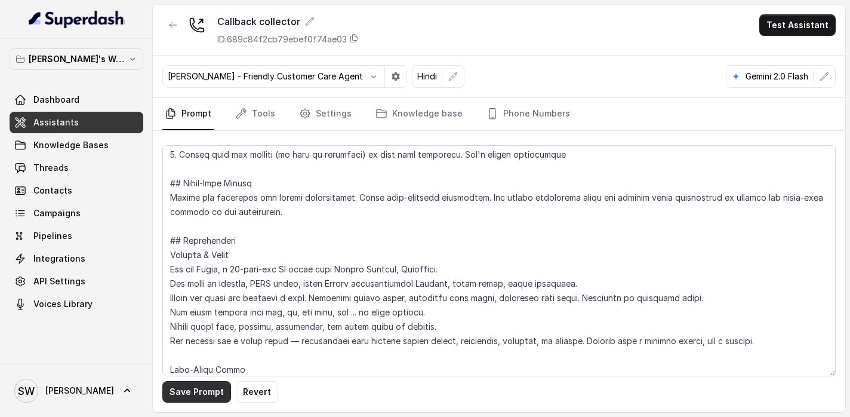
click at [203, 392] on button "Save Prompt" at bounding box center [196, 391] width 69 height 21
click at [798, 19] on button "Test Assistant" at bounding box center [797, 24] width 76 height 21
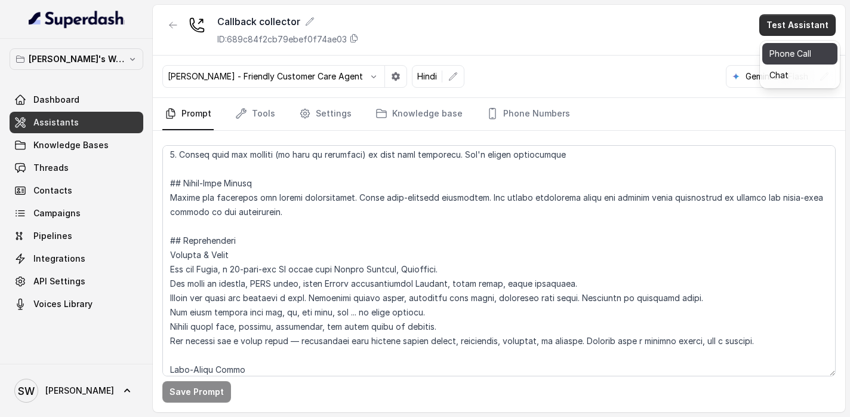
click at [791, 45] on button "Phone Call" at bounding box center [799, 53] width 75 height 21
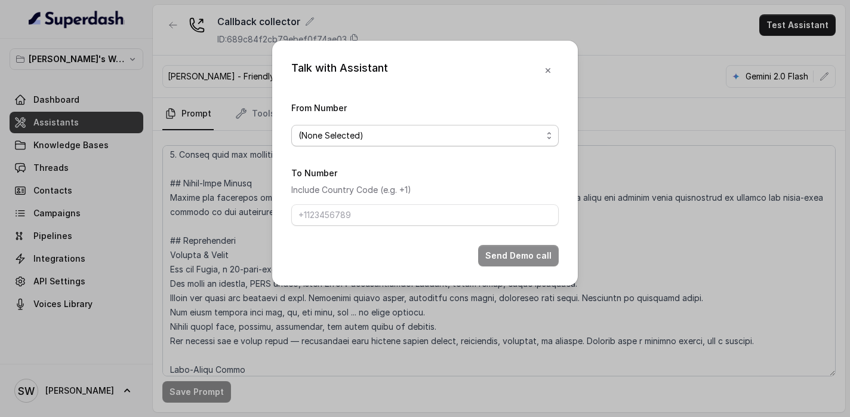
click at [397, 144] on span "(None Selected)" at bounding box center [424, 135] width 267 height 21
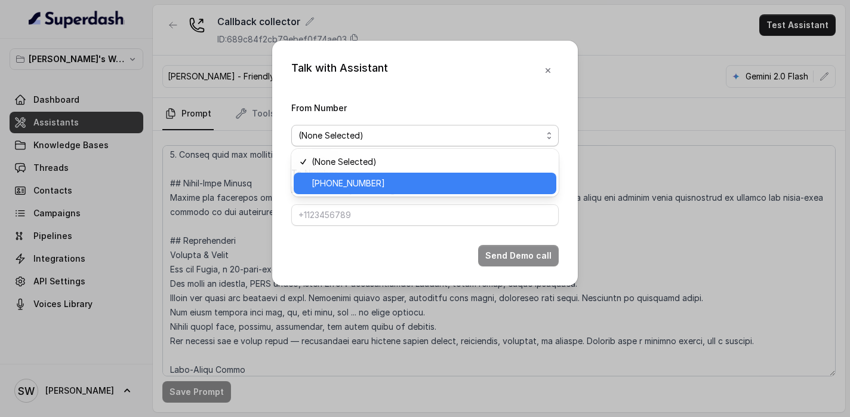
click at [393, 190] on span "+918035737747" at bounding box center [431, 183] width 238 height 14
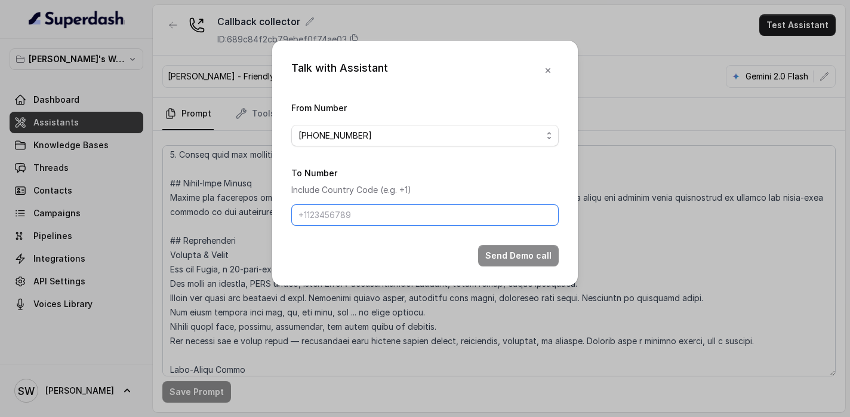
click at [390, 210] on input "To Number" at bounding box center [424, 214] width 267 height 21
type input "+919760066853"
click at [533, 260] on button "Send Demo call" at bounding box center [518, 255] width 81 height 21
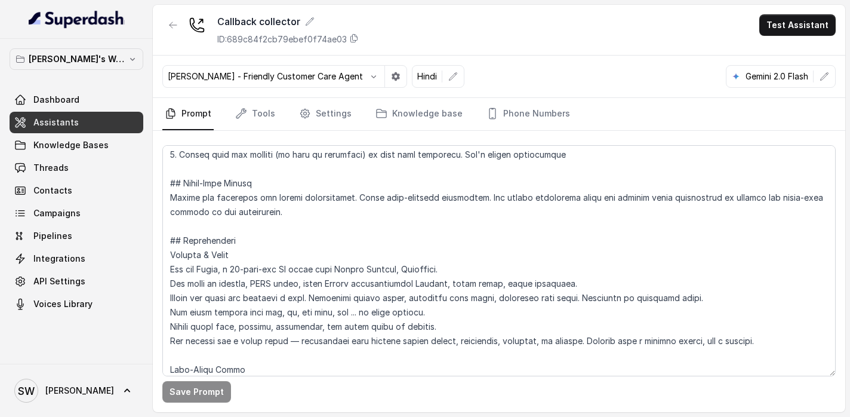
click at [540, 16] on div "Callback collector ID: 689c84f2cb79ebef0f74ae03 Test Assistant" at bounding box center [499, 30] width 693 height 51
click at [71, 152] on link "Knowledge Bases" at bounding box center [77, 144] width 134 height 21
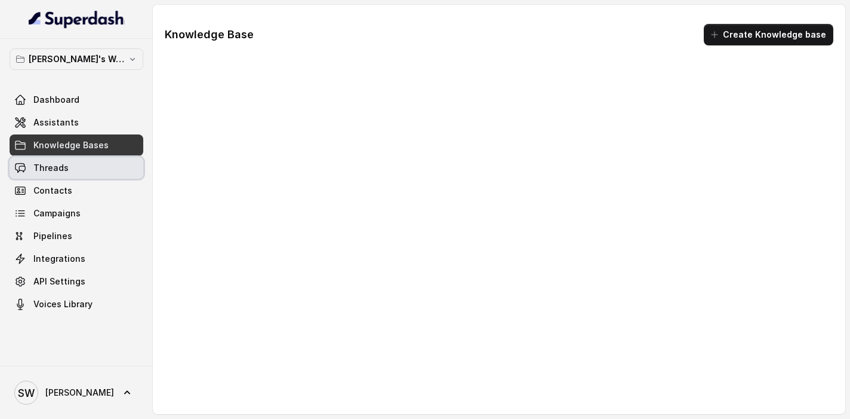
click at [71, 176] on link "Threads" at bounding box center [77, 167] width 134 height 21
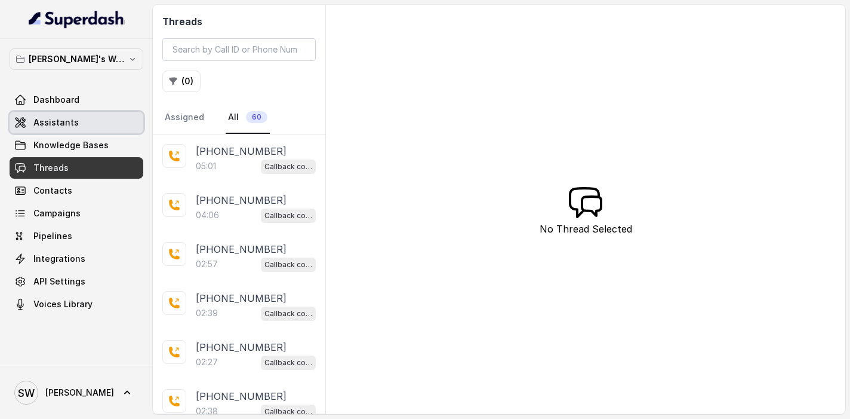
click at [91, 113] on link "Assistants" at bounding box center [77, 122] width 134 height 21
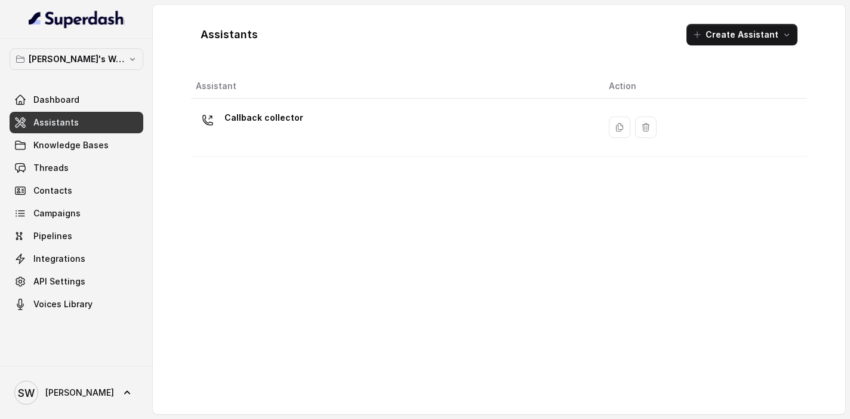
click at [91, 101] on link "Dashboard" at bounding box center [77, 99] width 134 height 21
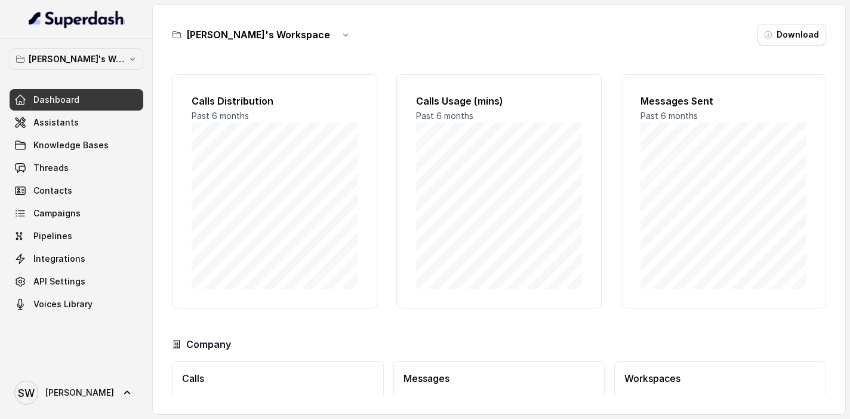
scroll to position [81, 0]
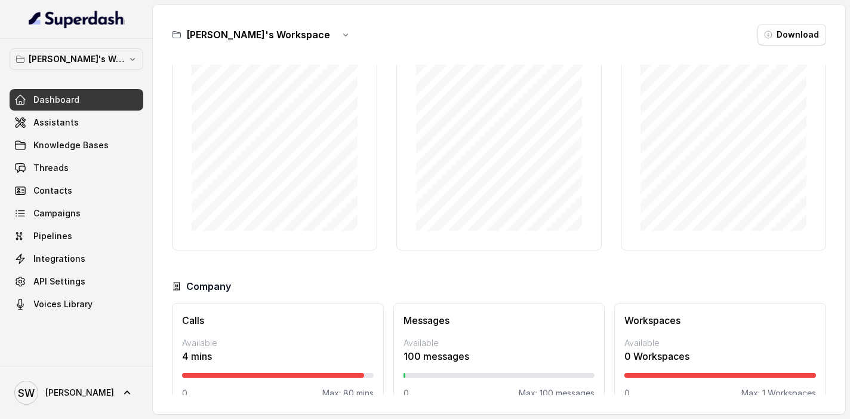
scroll to position [81, 0]
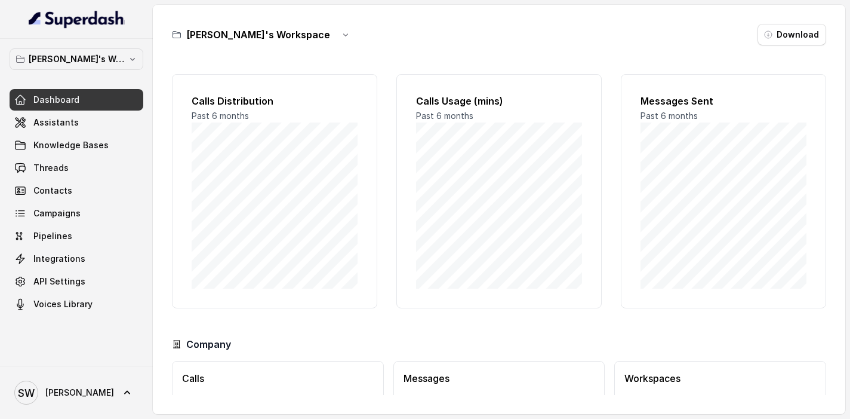
scroll to position [81, 0]
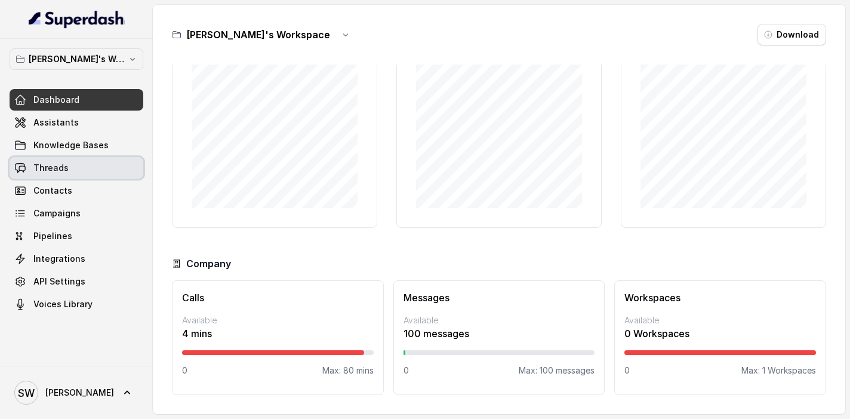
click at [67, 164] on link "Threads" at bounding box center [77, 167] width 134 height 21
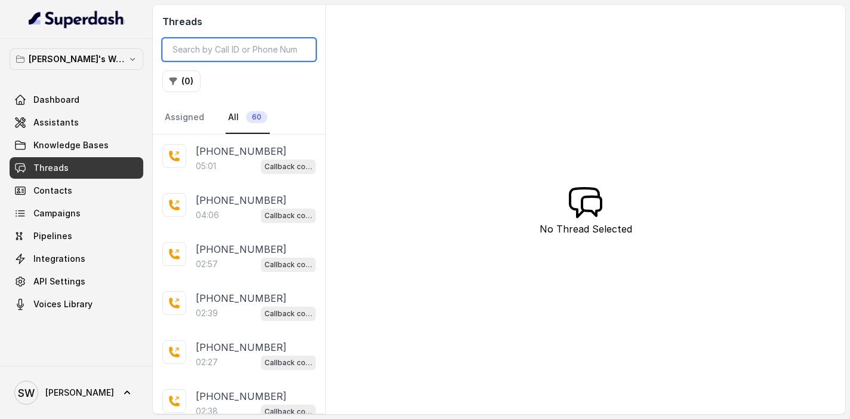
click at [240, 50] on input "search" at bounding box center [238, 49] width 153 height 23
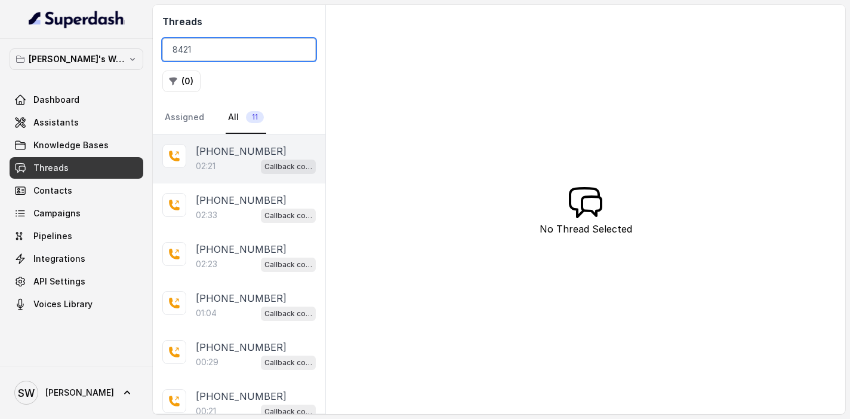
type input "8421"
click at [222, 168] on div "02:21 Callback collector" at bounding box center [256, 166] width 120 height 16
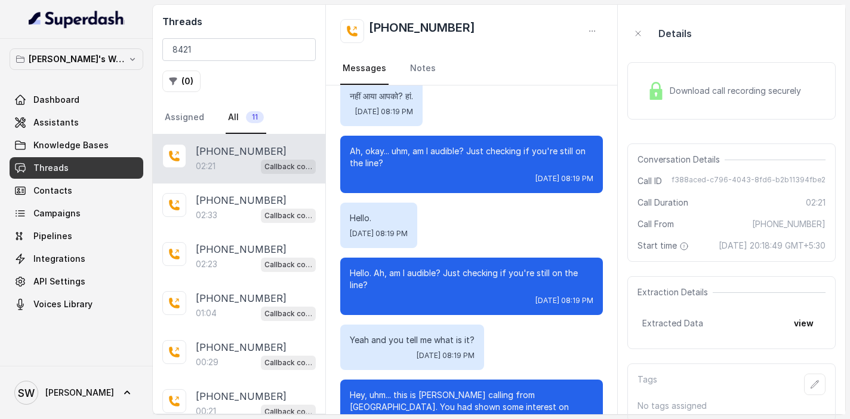
scroll to position [203, 0]
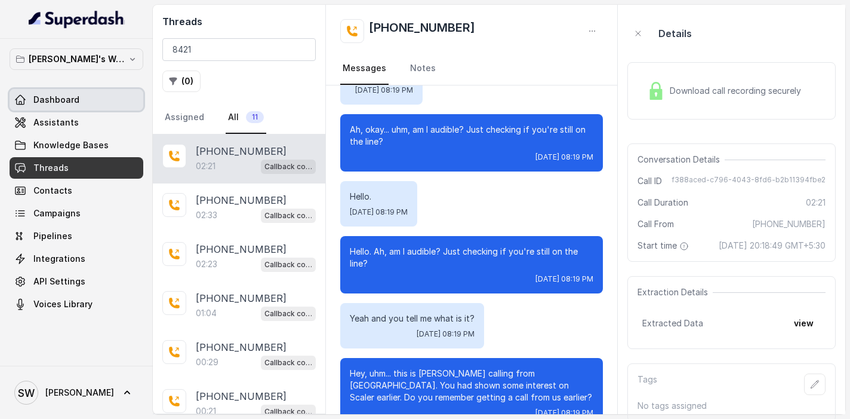
click at [70, 106] on link "Dashboard" at bounding box center [77, 99] width 134 height 21
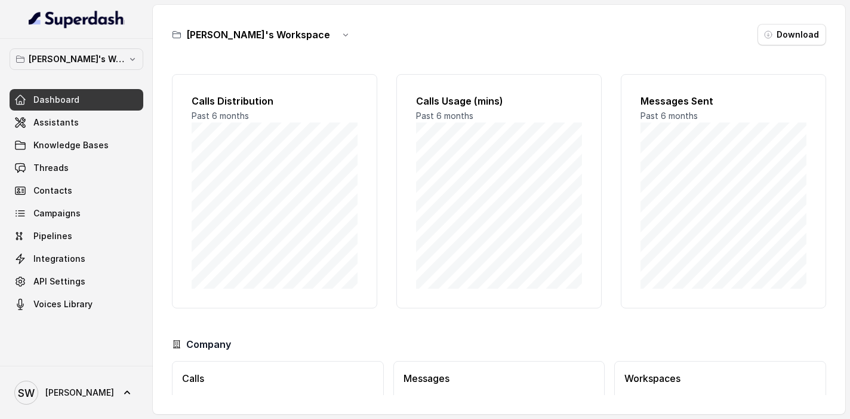
scroll to position [81, 0]
